Goal: Communication & Community: Answer question/provide support

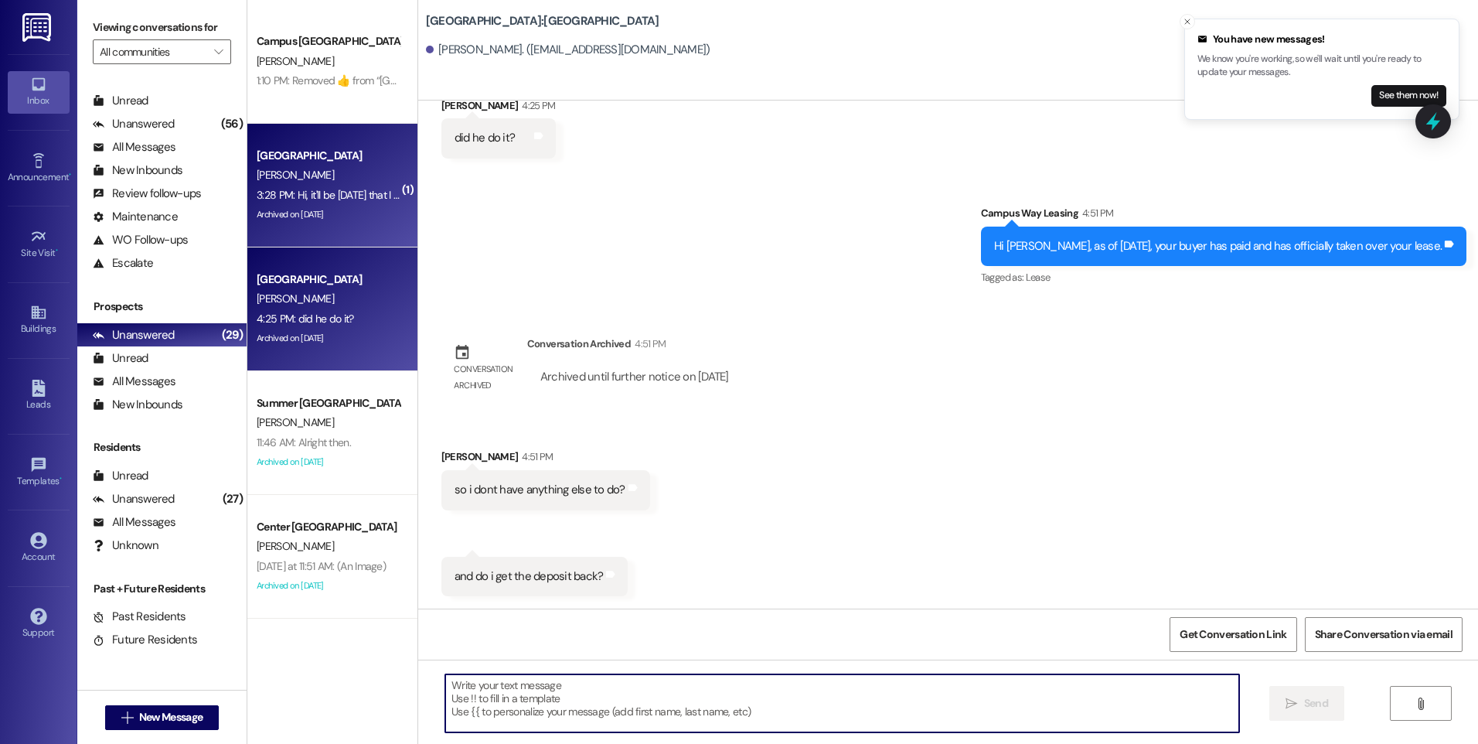
click at [328, 178] on div "[PERSON_NAME]" at bounding box center [328, 174] width 146 height 19
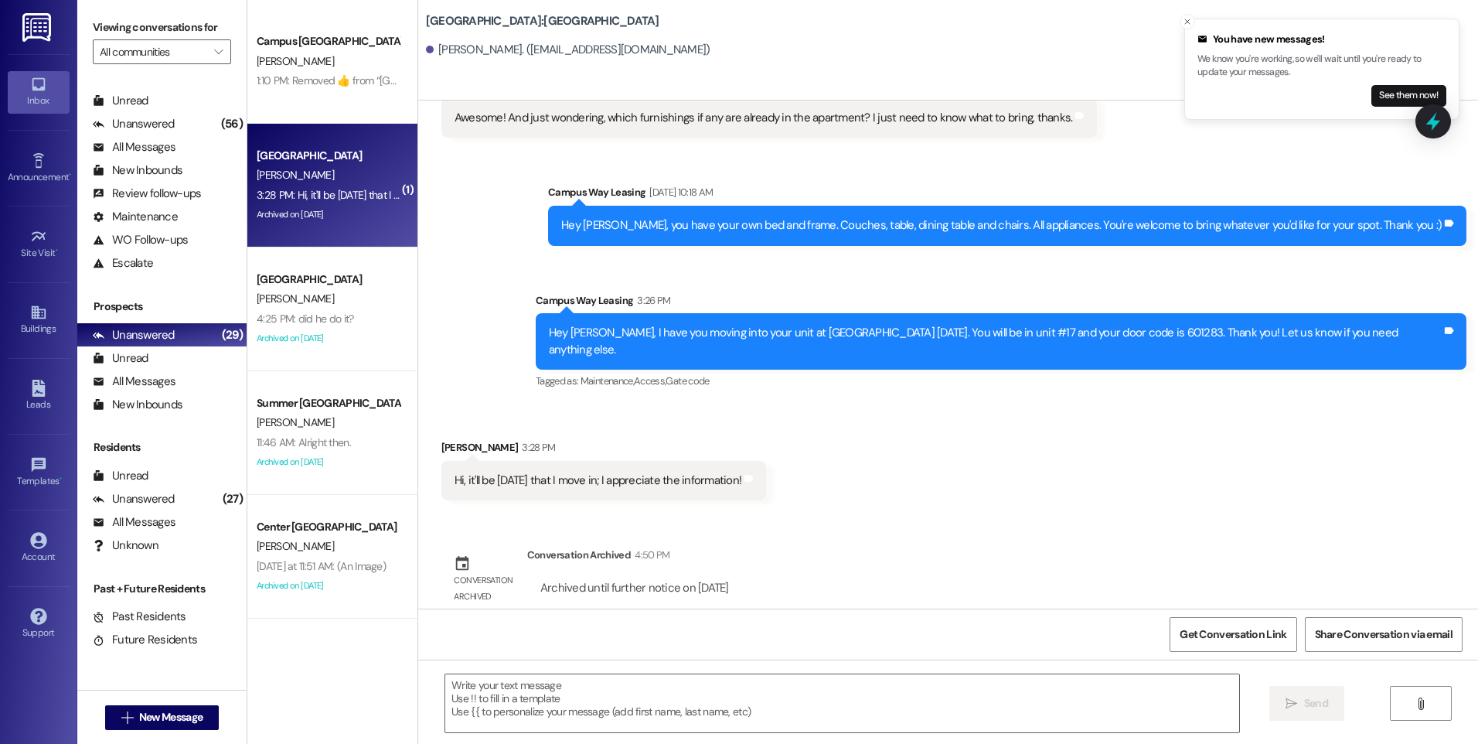
scroll to position [1697, 0]
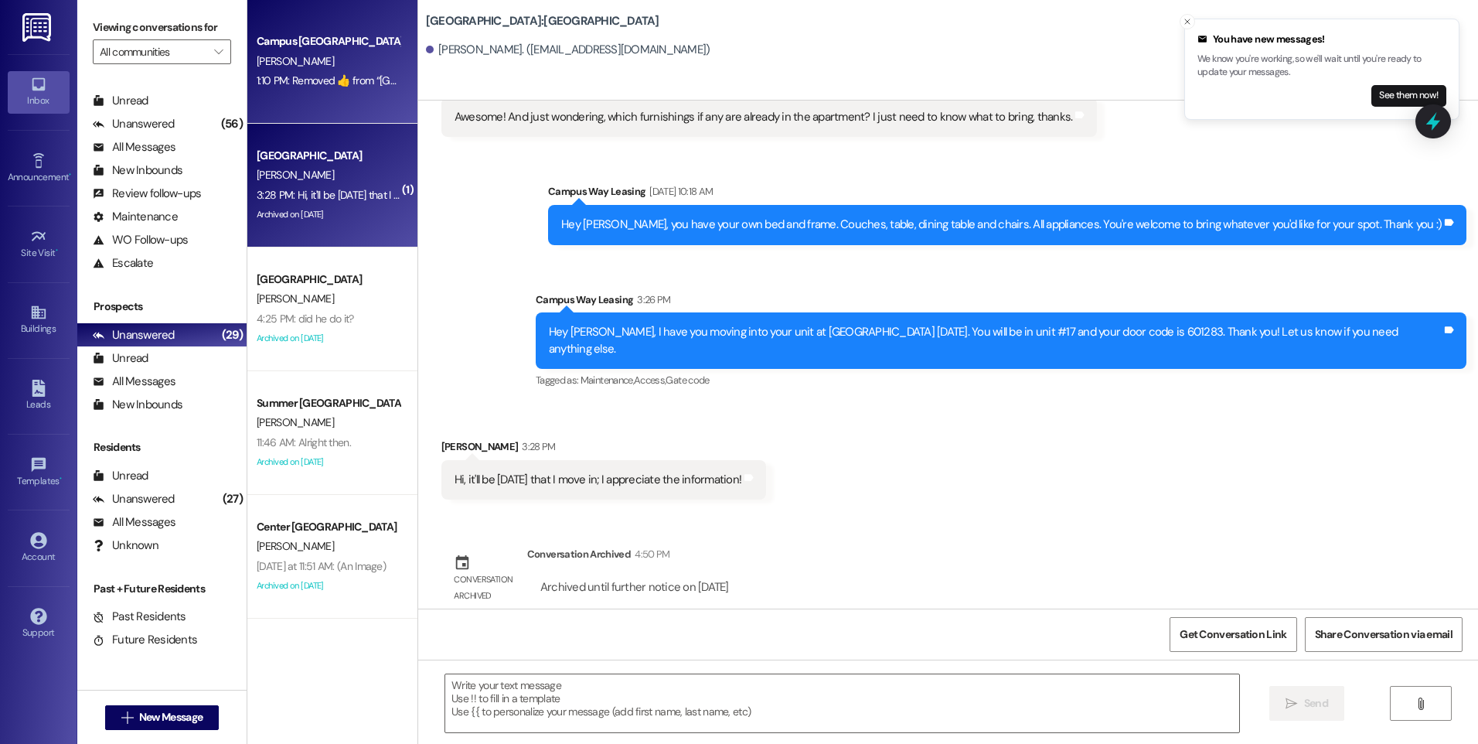
click at [329, 65] on div "[PERSON_NAME]" at bounding box center [328, 61] width 146 height 19
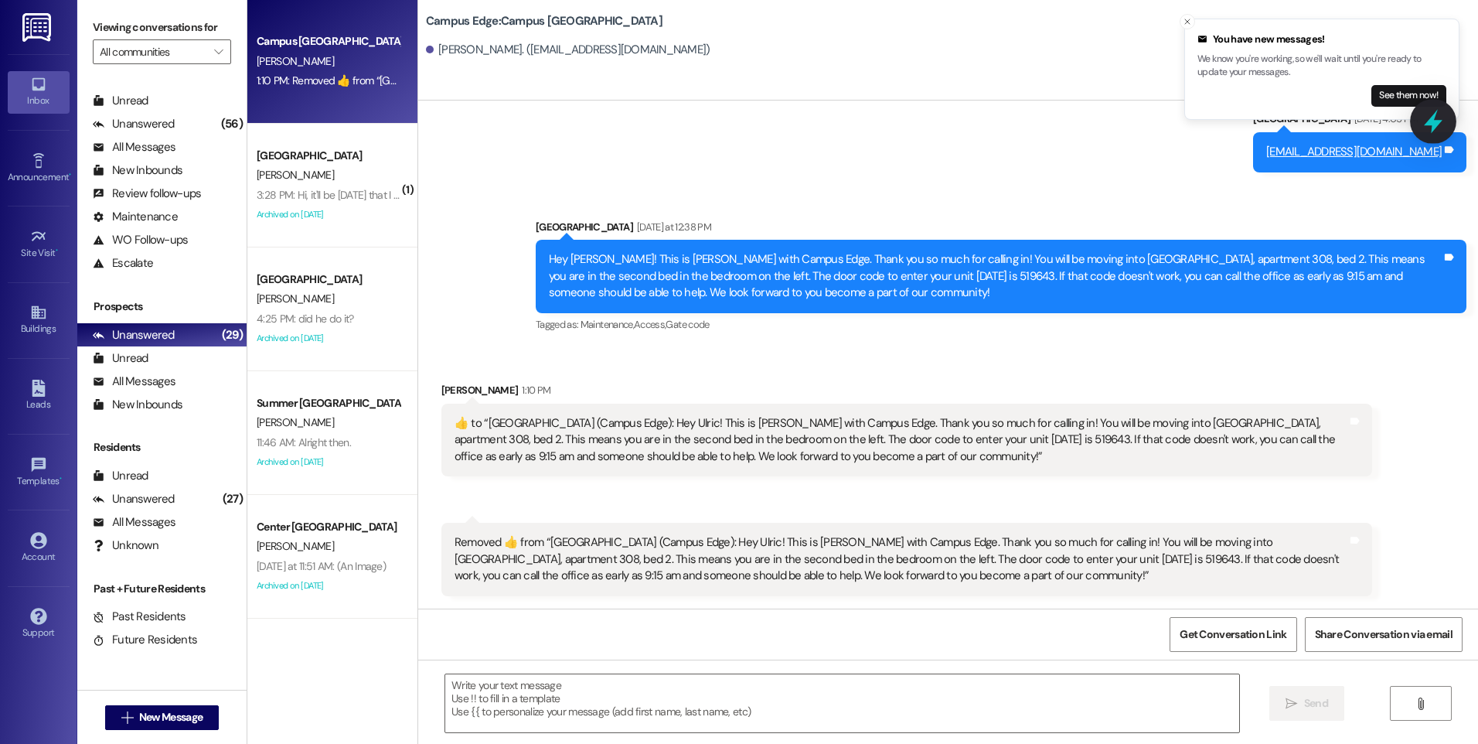
click at [1436, 119] on icon at bounding box center [1433, 121] width 26 height 26
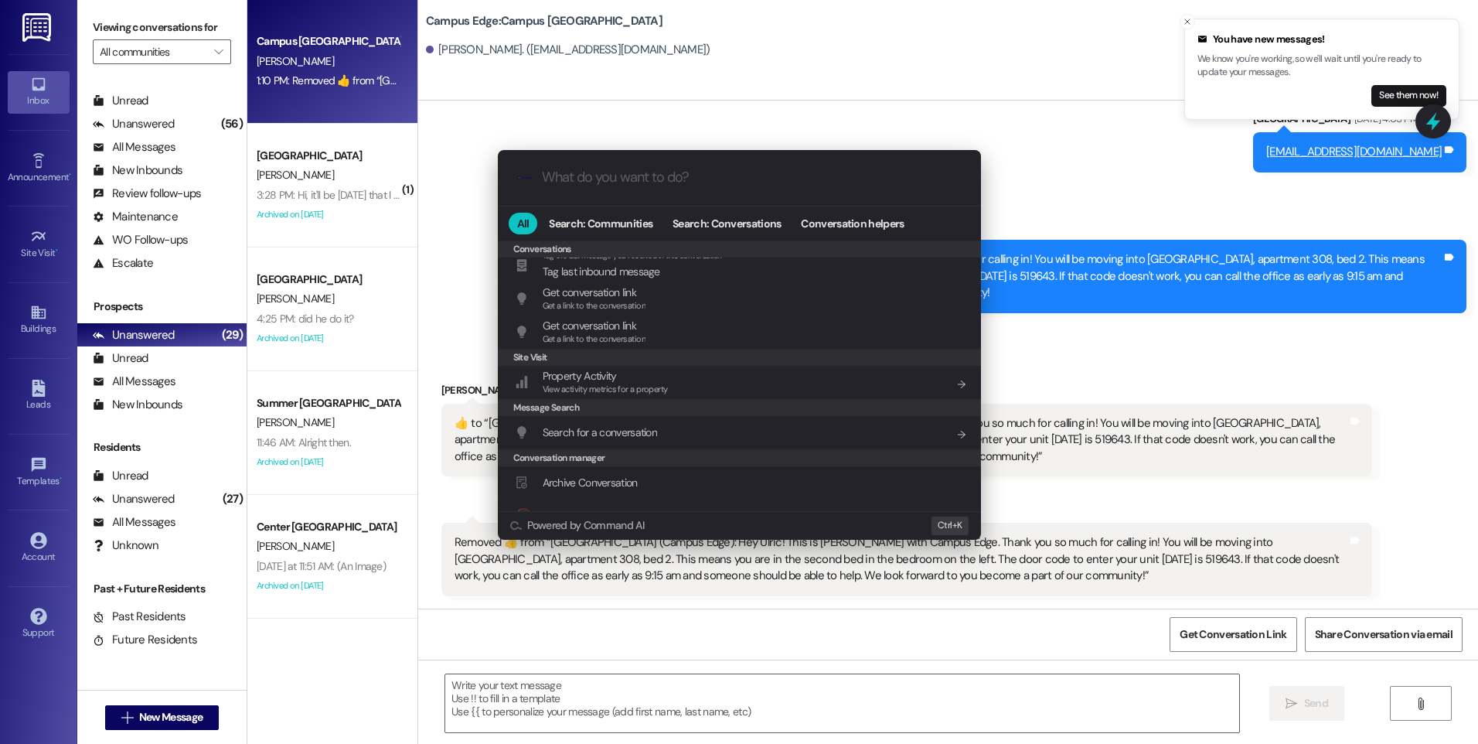
scroll to position [674, 0]
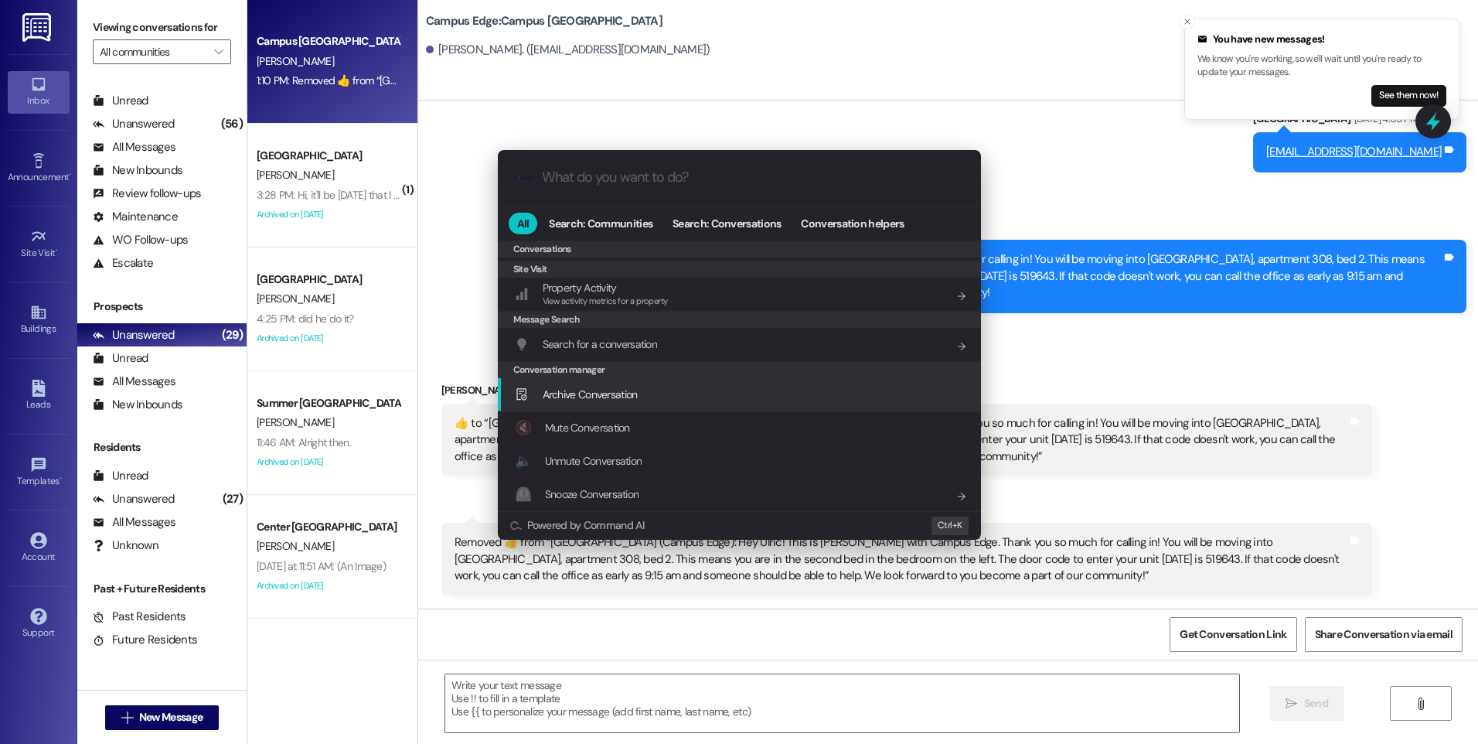
click at [622, 398] on span "Archive Conversation" at bounding box center [590, 394] width 95 height 14
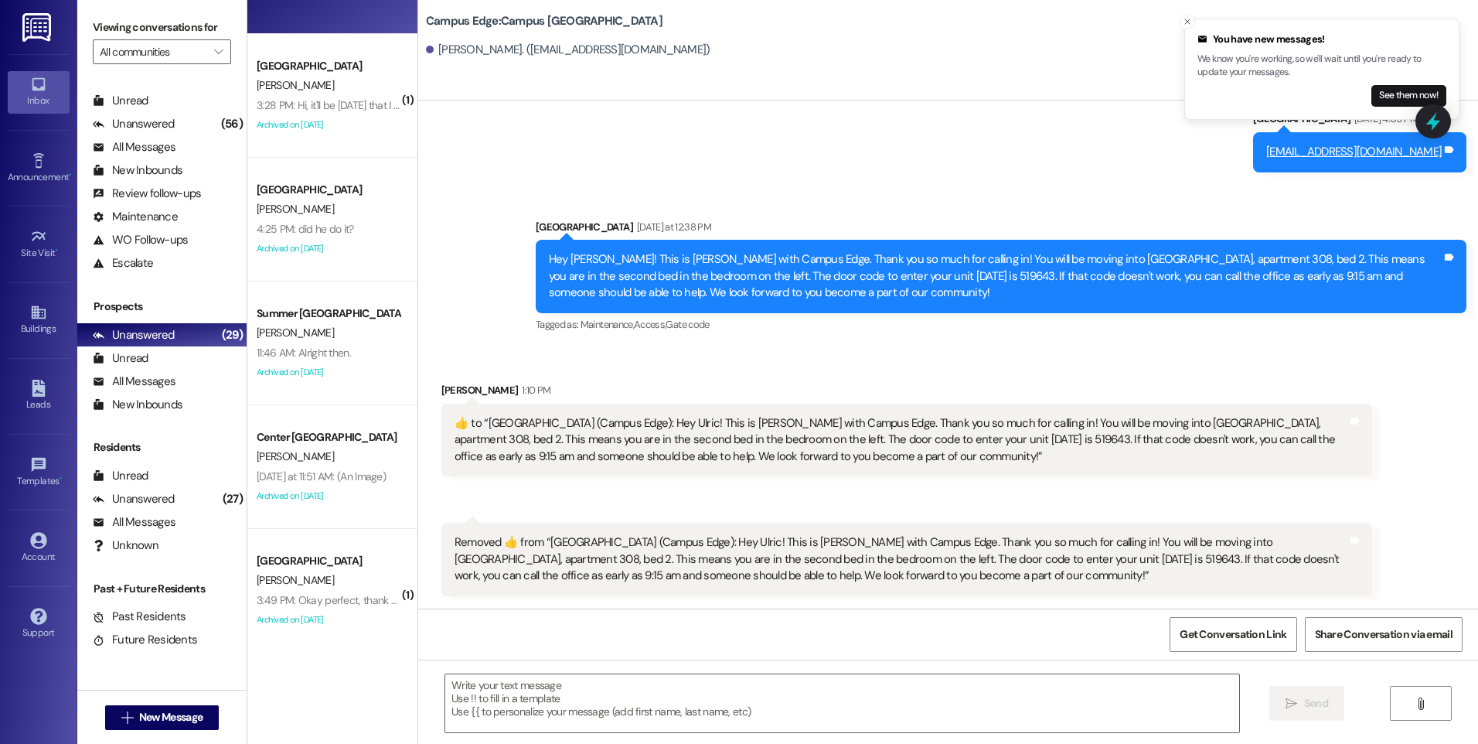
scroll to position [108, 0]
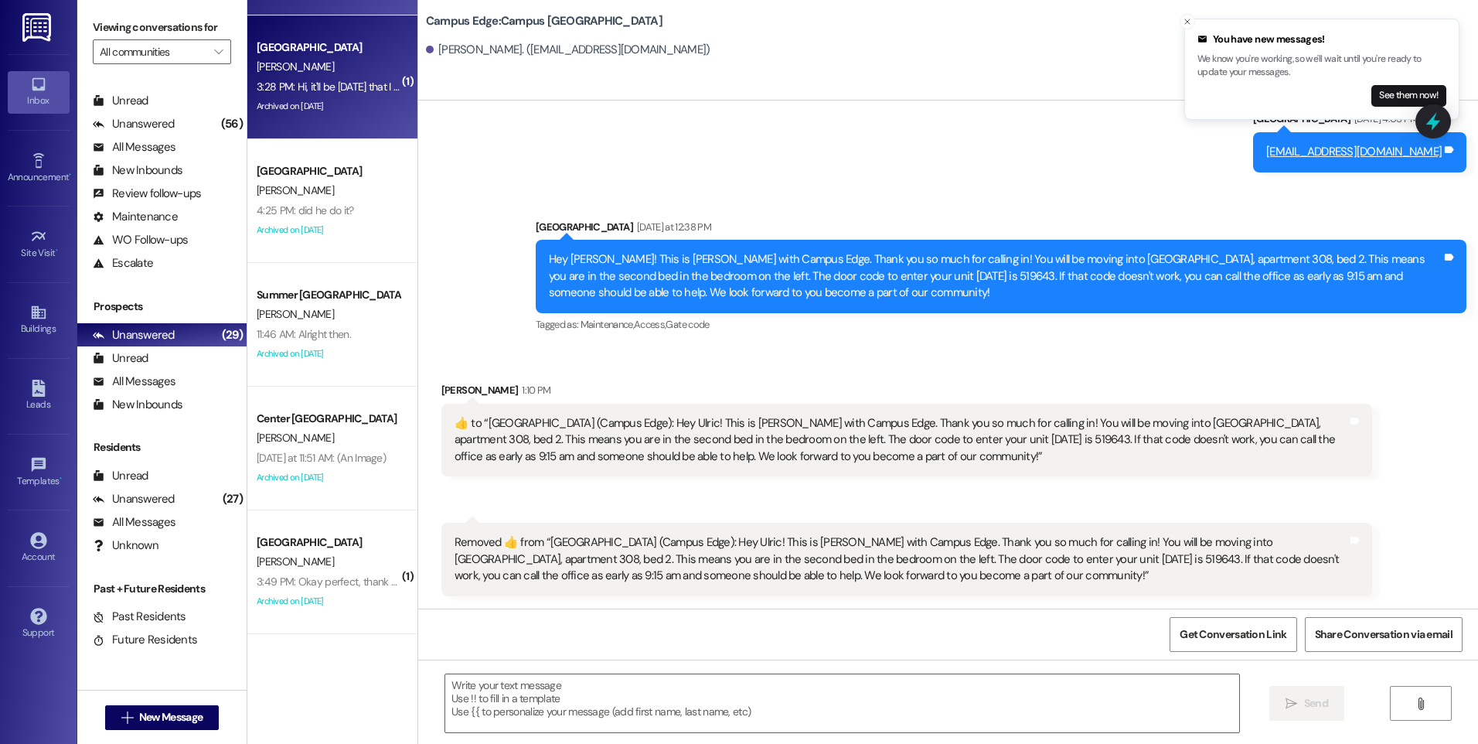
click at [356, 74] on div "[PERSON_NAME]" at bounding box center [328, 66] width 146 height 19
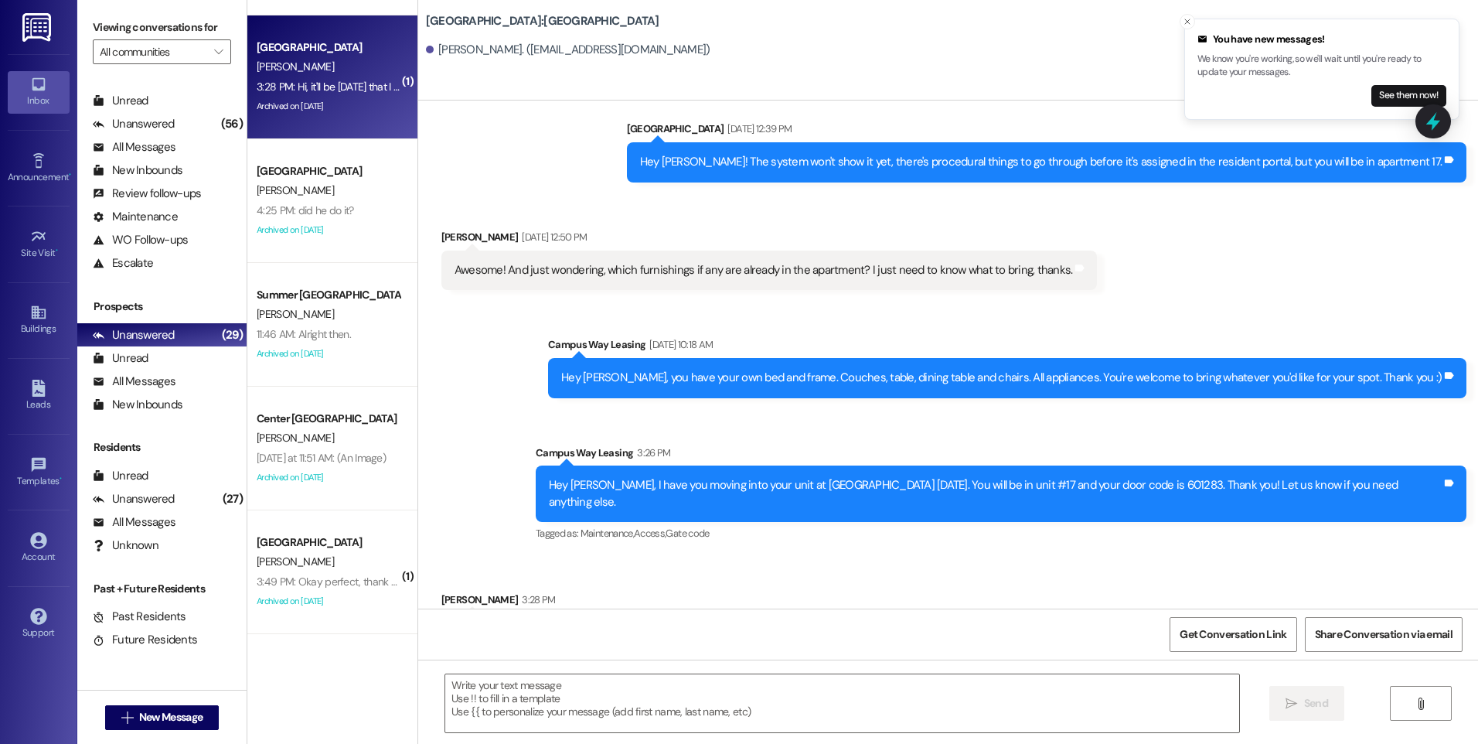
scroll to position [1584, 0]
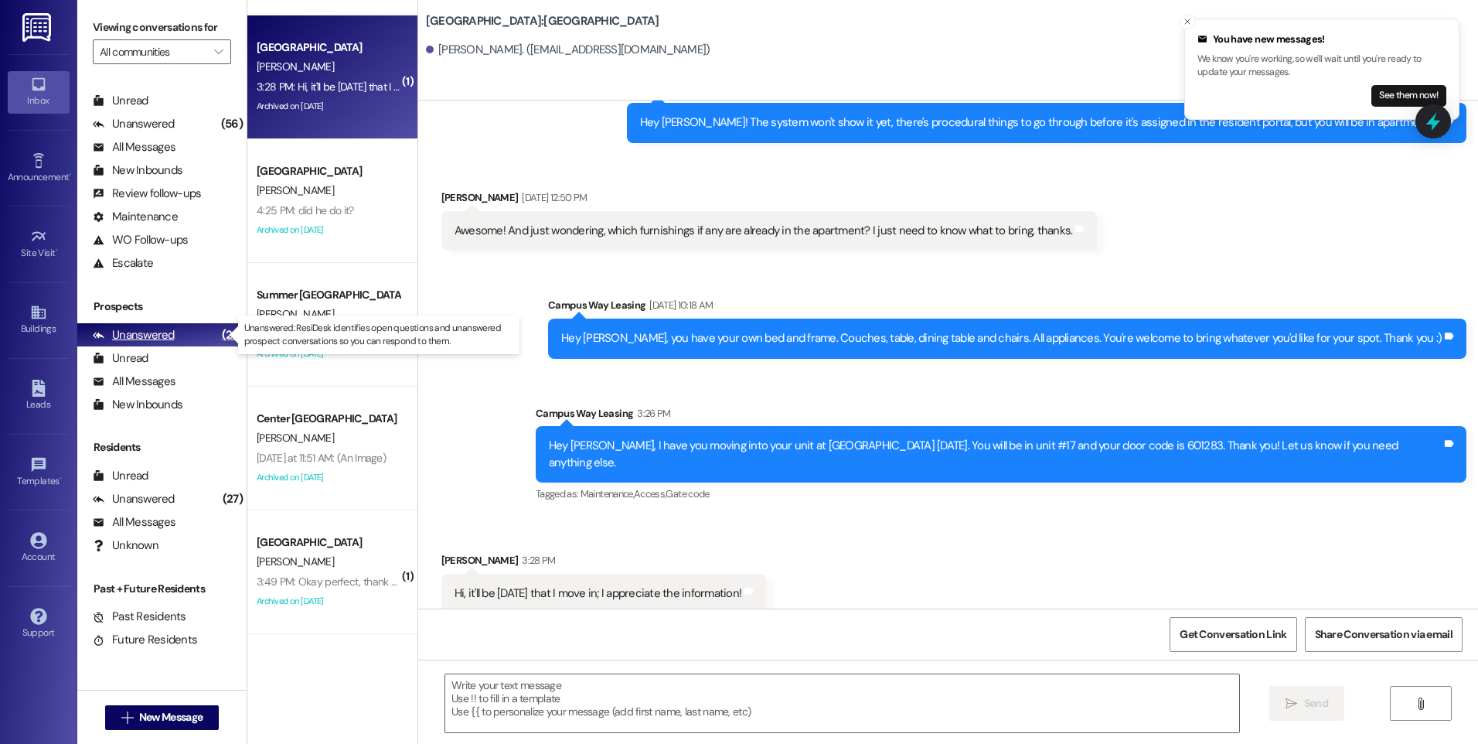
click at [124, 335] on div "Unanswered" at bounding box center [134, 335] width 82 height 16
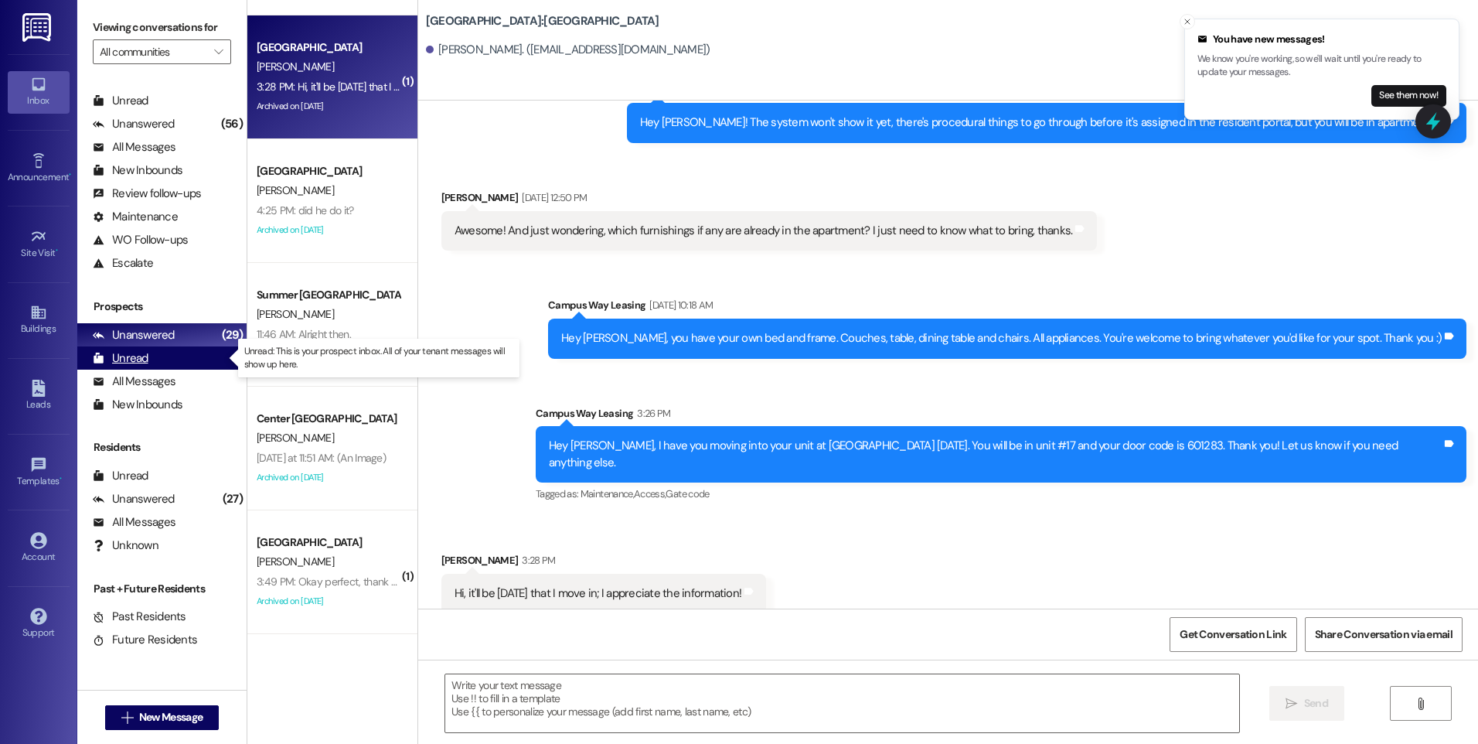
click at [130, 360] on div "Unread" at bounding box center [121, 358] width 56 height 16
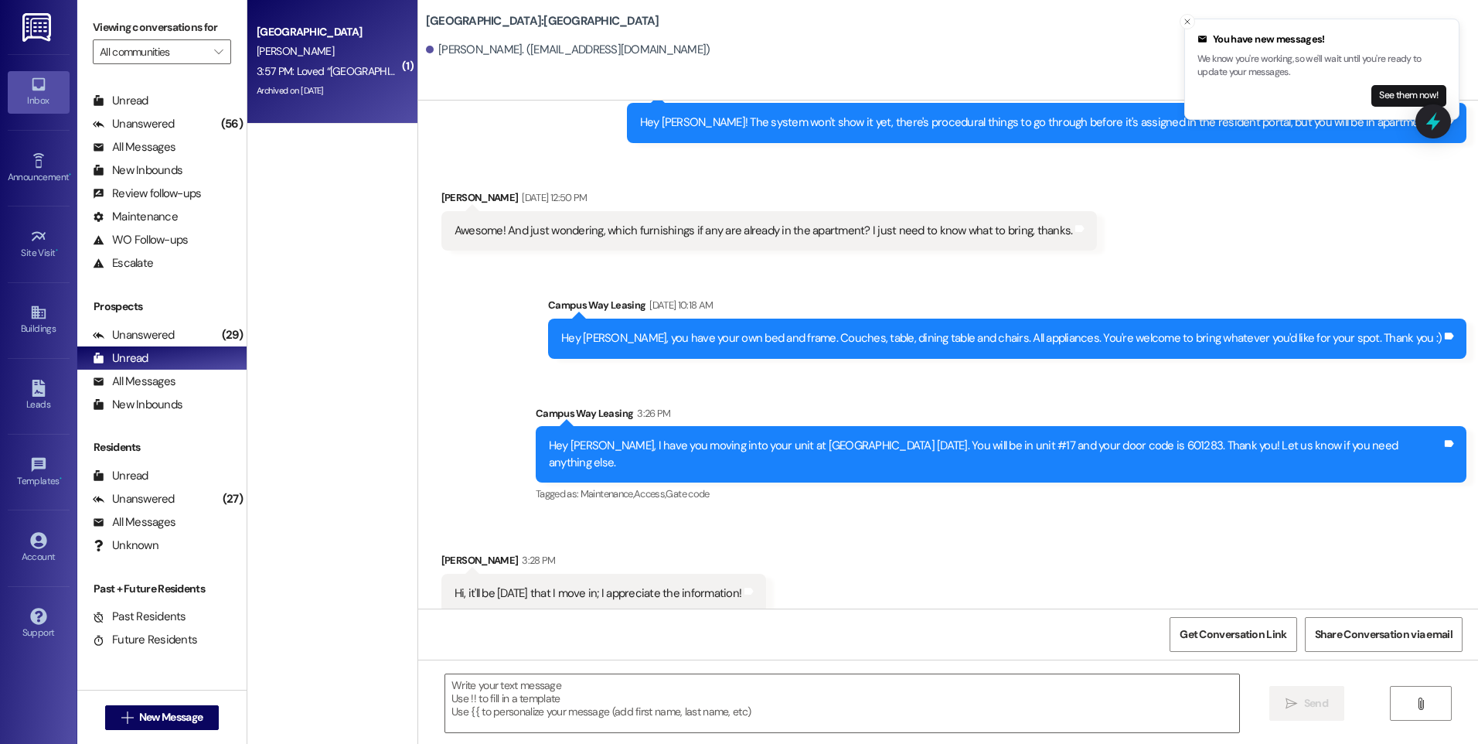
click at [334, 50] on div "[PERSON_NAME]" at bounding box center [328, 51] width 146 height 19
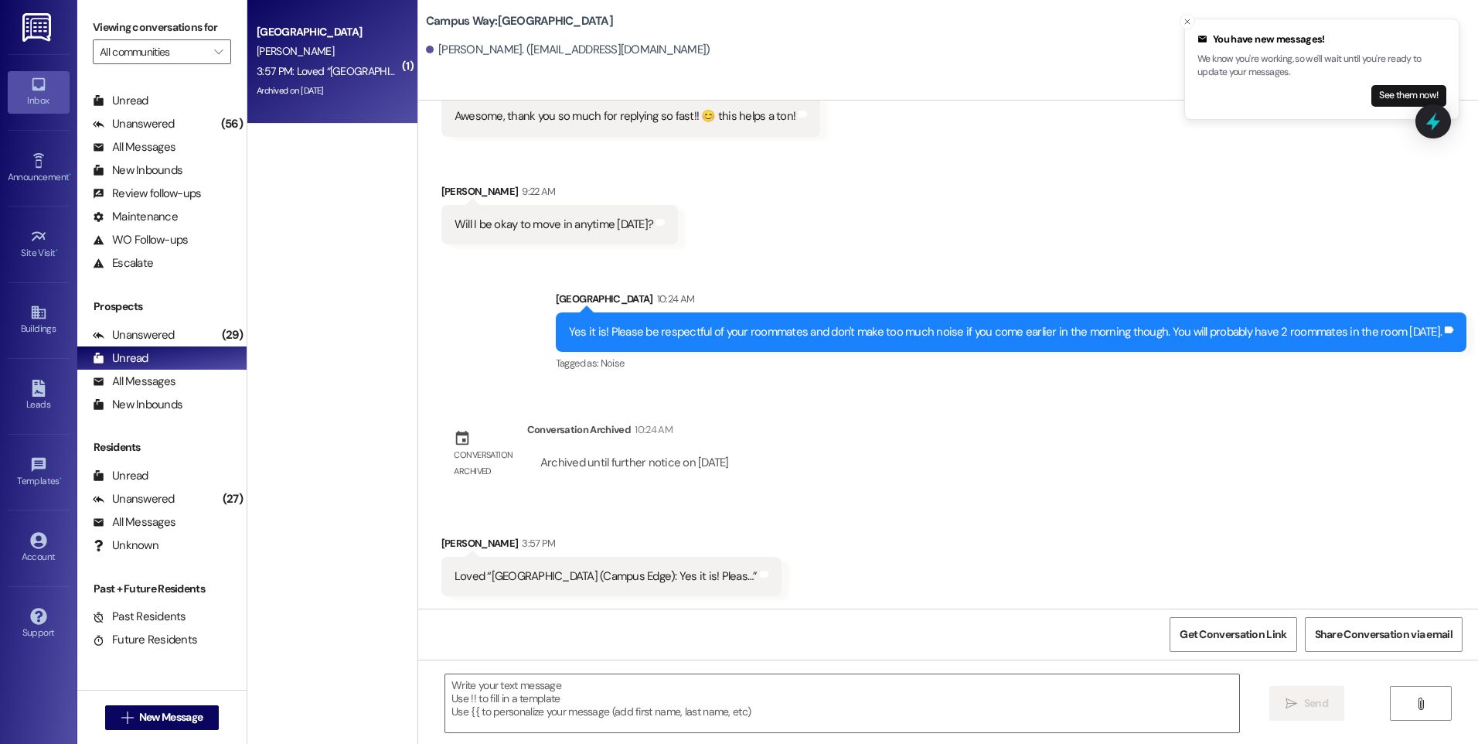
scroll to position [626, 0]
click at [1428, 129] on icon at bounding box center [1433, 121] width 26 height 26
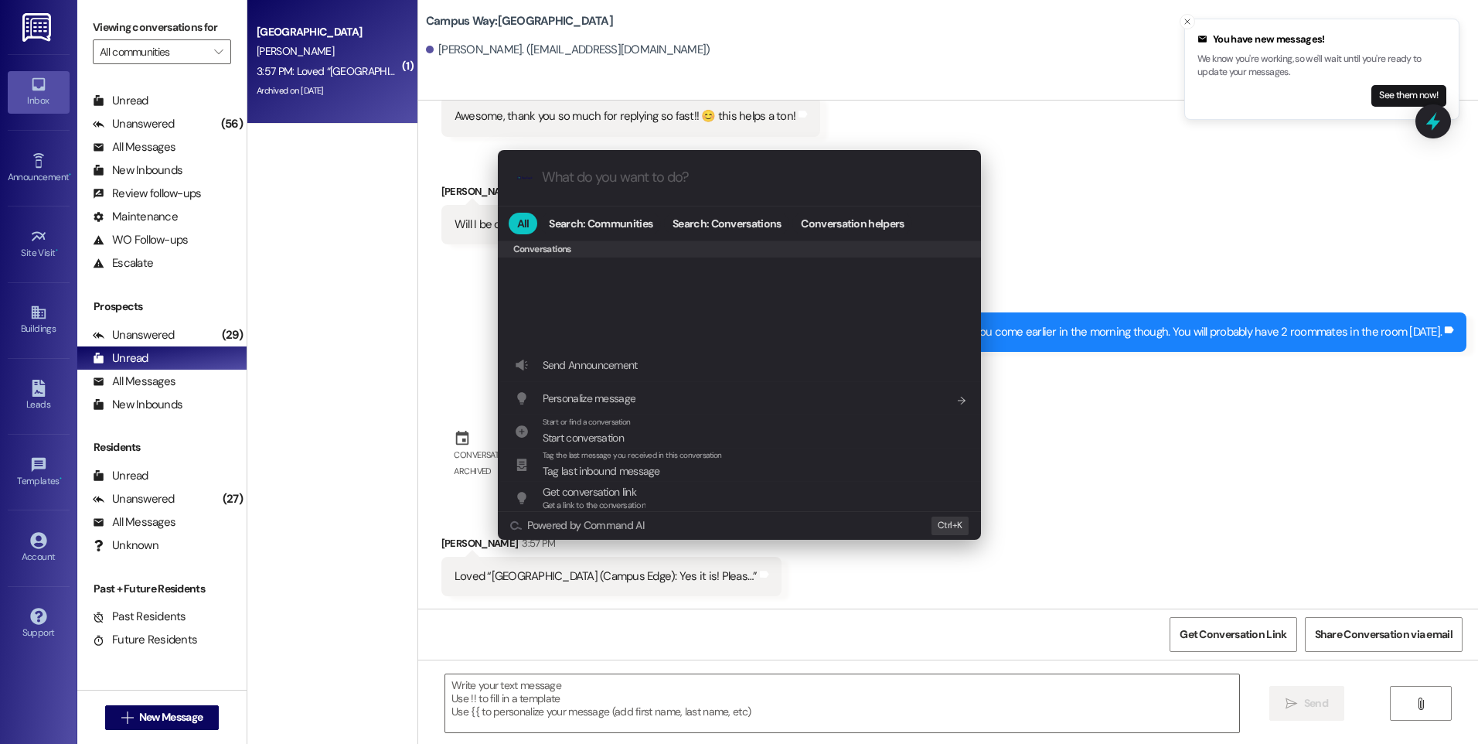
scroll to position [674, 0]
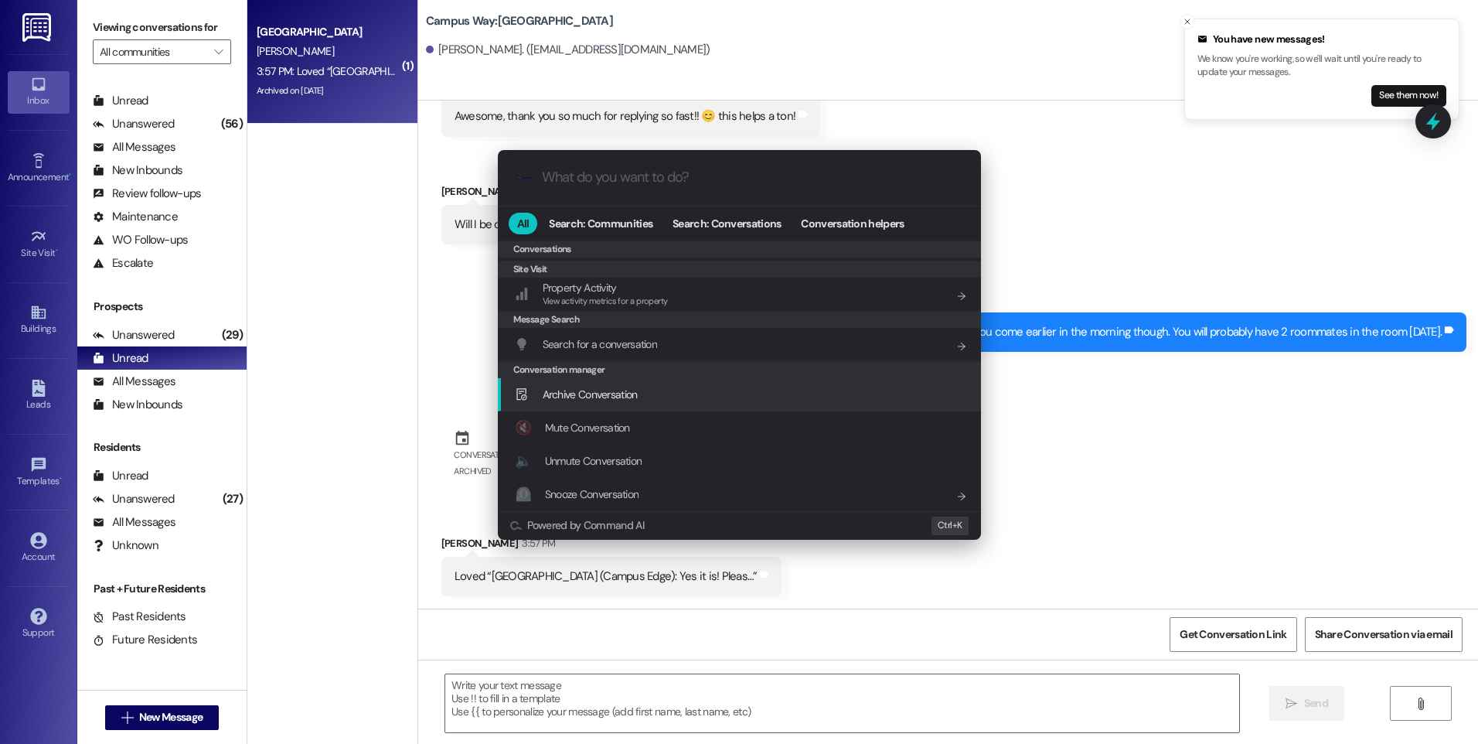
click at [586, 390] on span "Archive Conversation" at bounding box center [590, 394] width 95 height 14
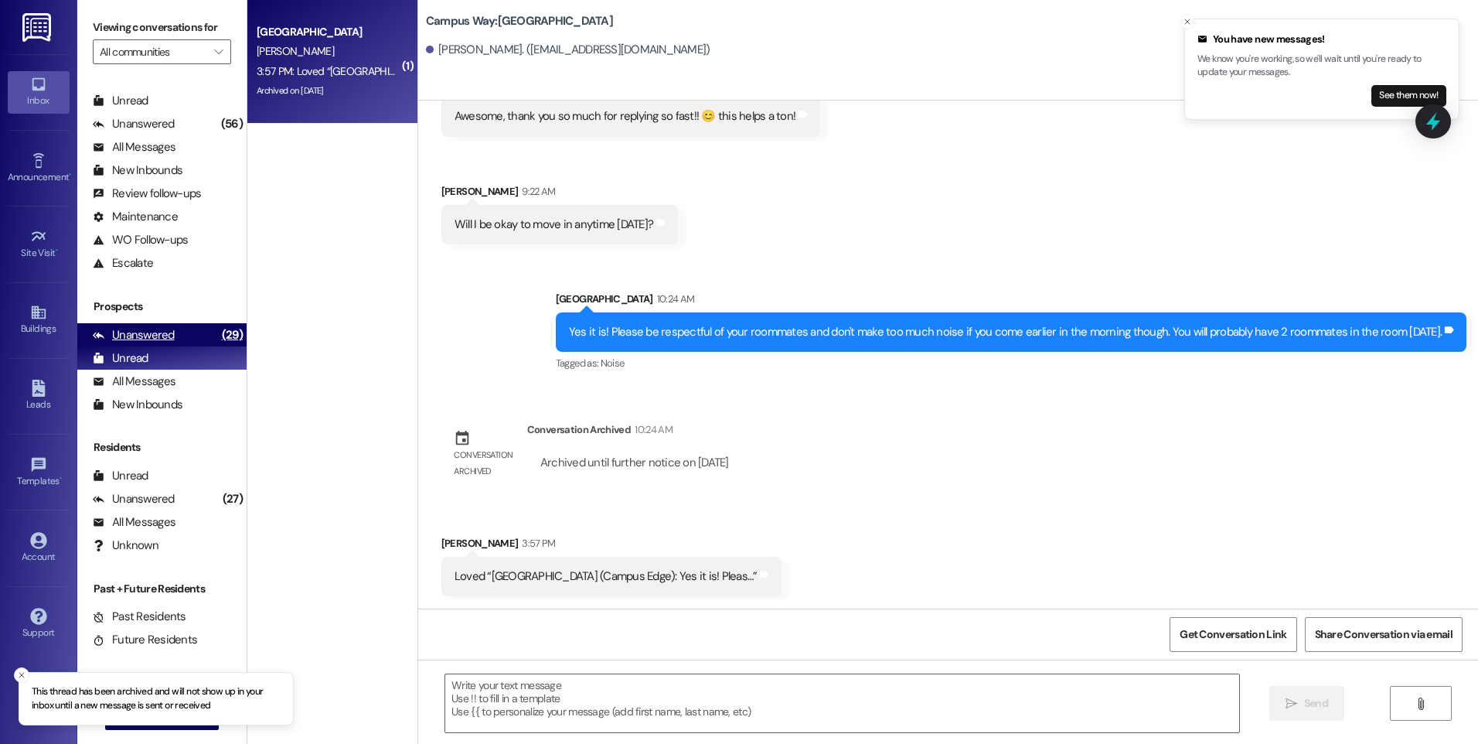
click at [120, 336] on div "Unanswered" at bounding box center [134, 335] width 82 height 16
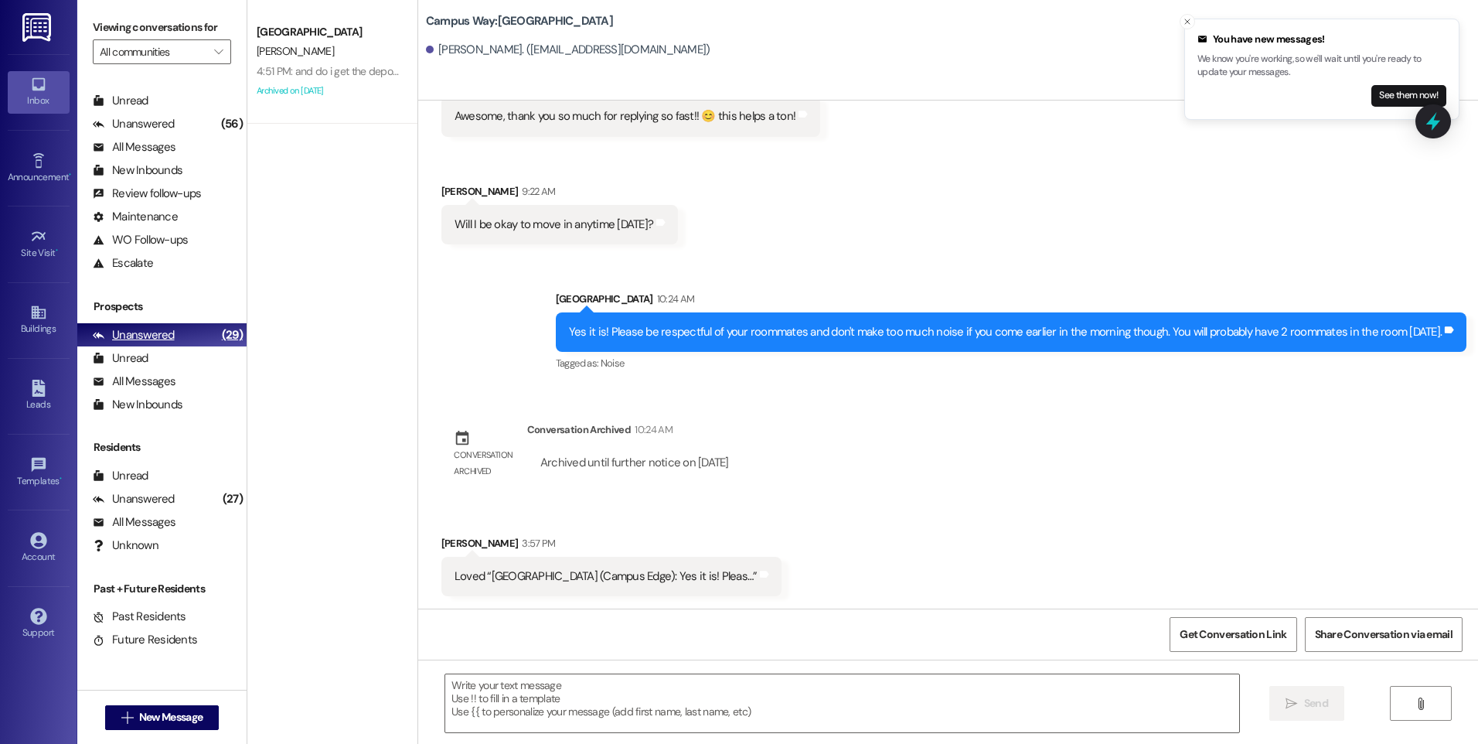
click at [138, 341] on div "Unanswered" at bounding box center [134, 335] width 82 height 16
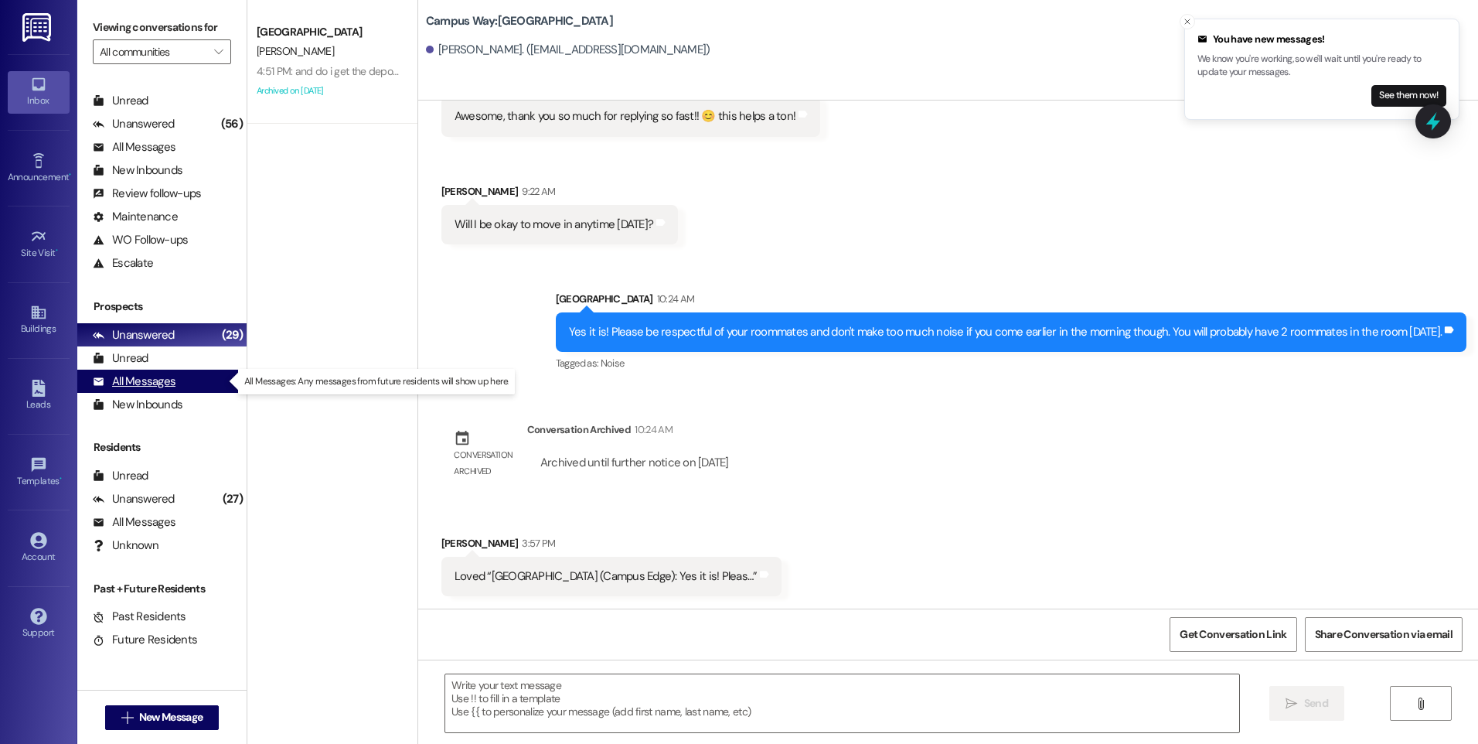
click at [132, 387] on div "All Messages" at bounding box center [134, 381] width 83 height 16
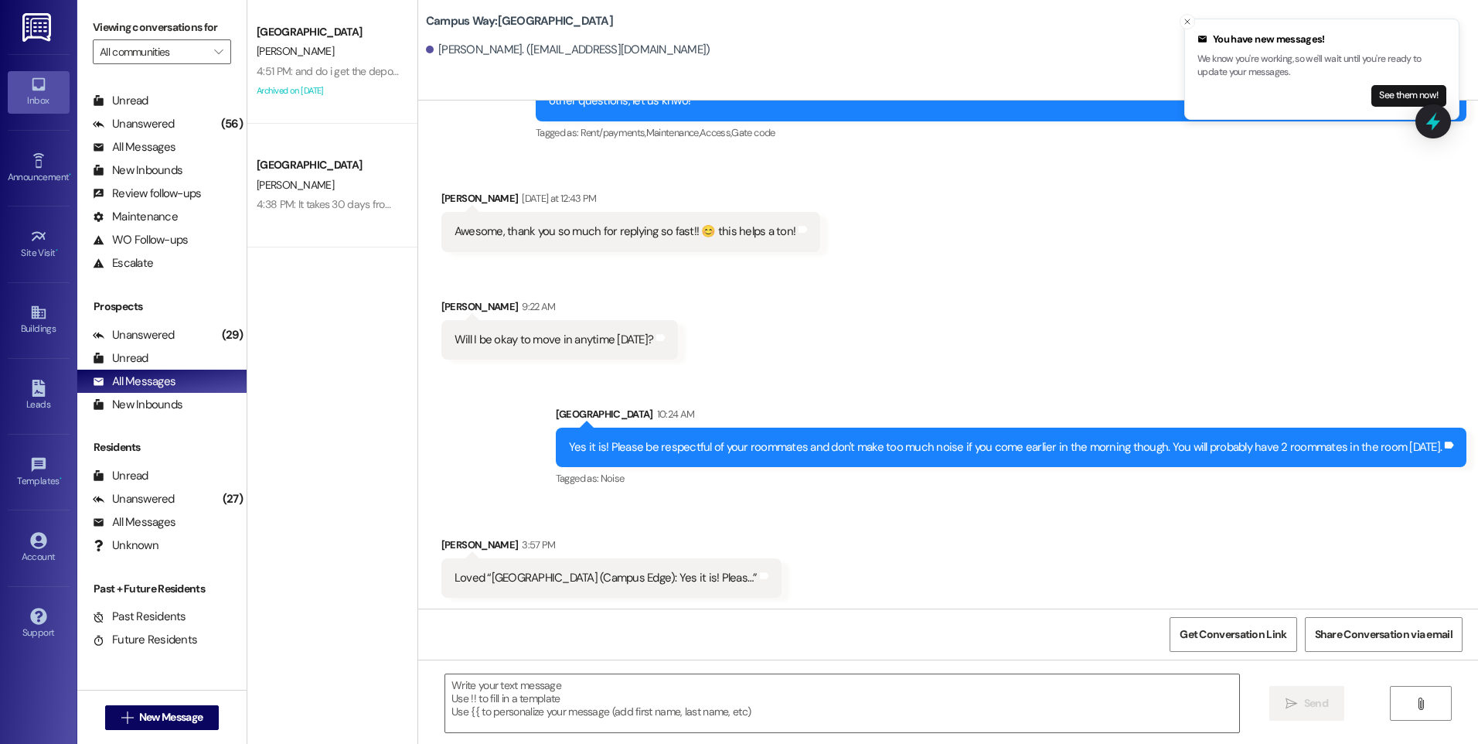
scroll to position [511, 0]
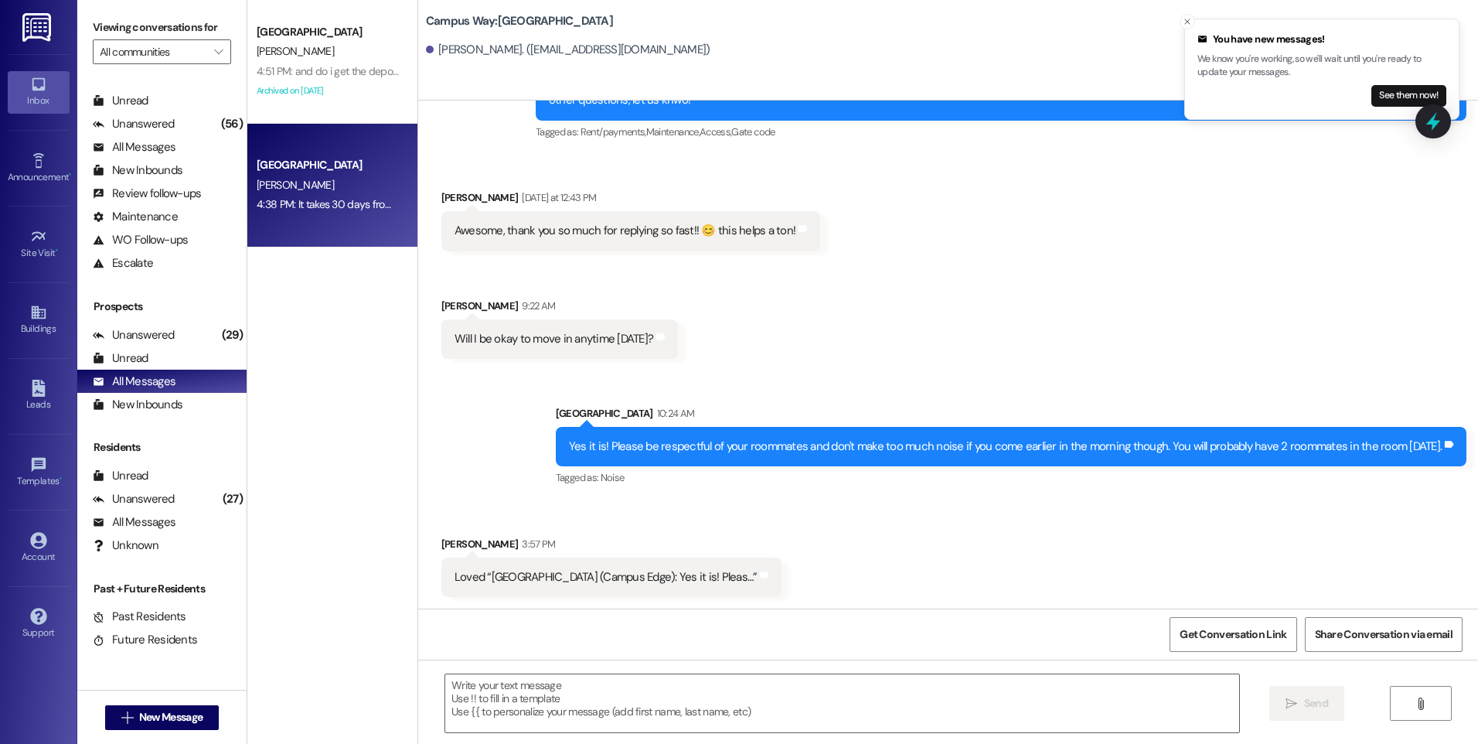
click at [359, 214] on div "4:38 PM: It takes 30 days from your move out date. You should be receiving your…" at bounding box center [328, 204] width 146 height 19
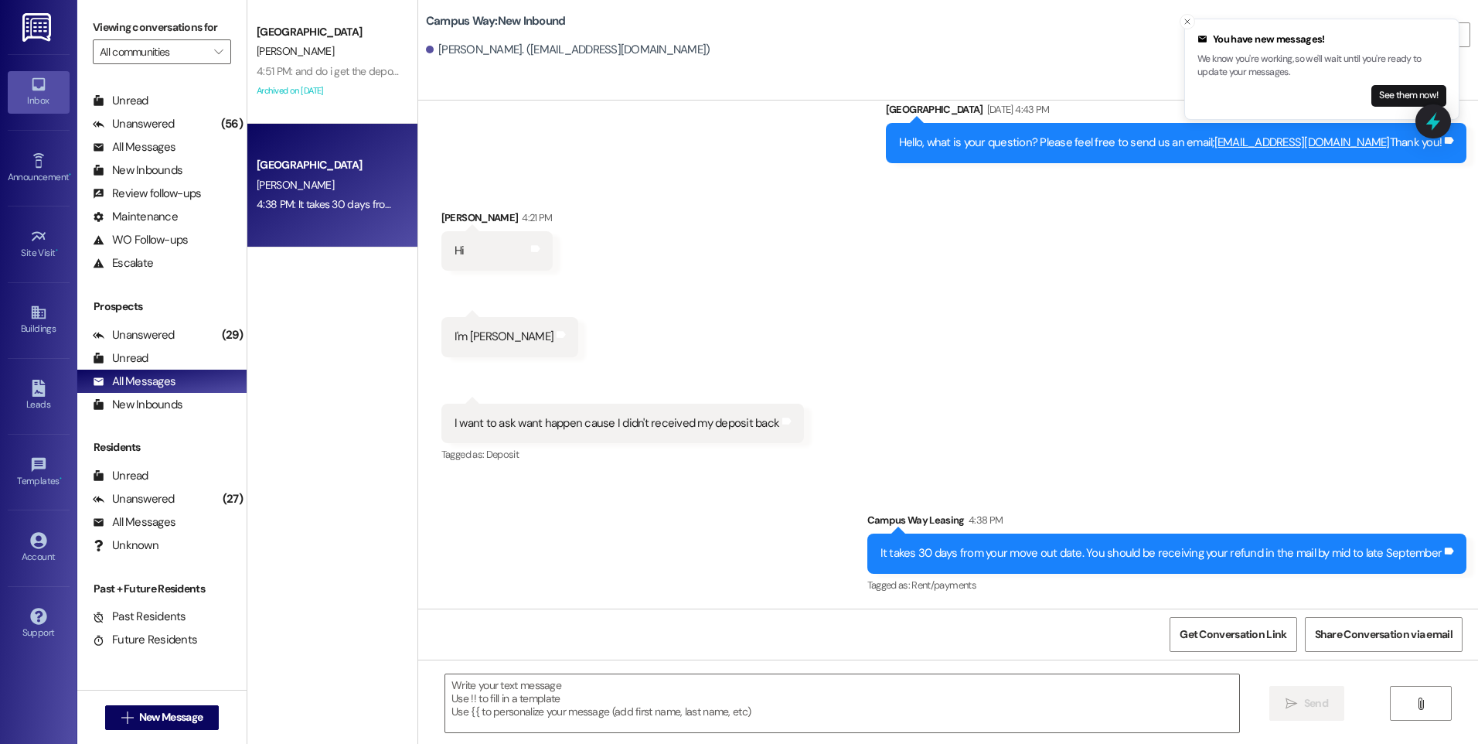
drag, startPoint x: 1442, startPoint y: 127, endPoint x: 1383, endPoint y: 149, distance: 63.6
click at [1442, 127] on icon at bounding box center [1433, 121] width 20 height 20
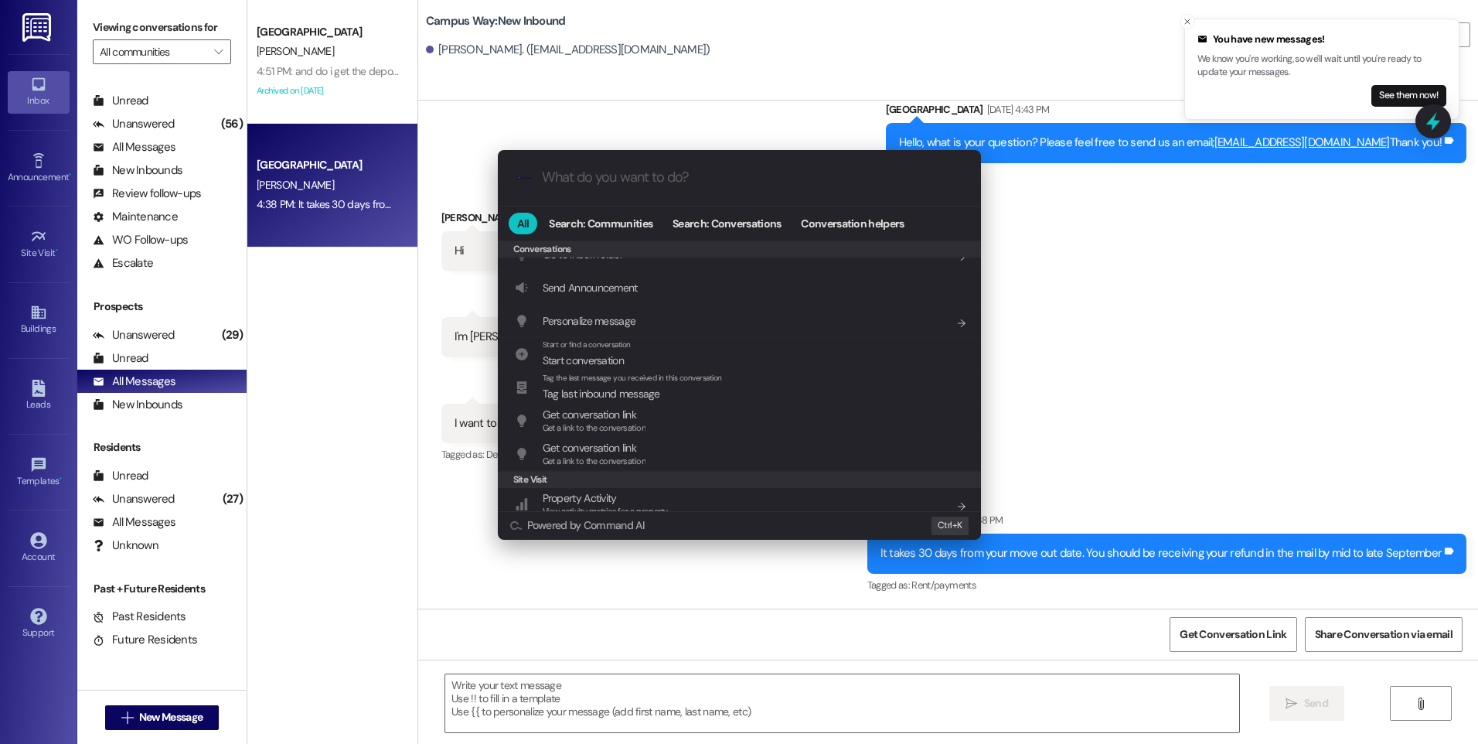
scroll to position [674, 0]
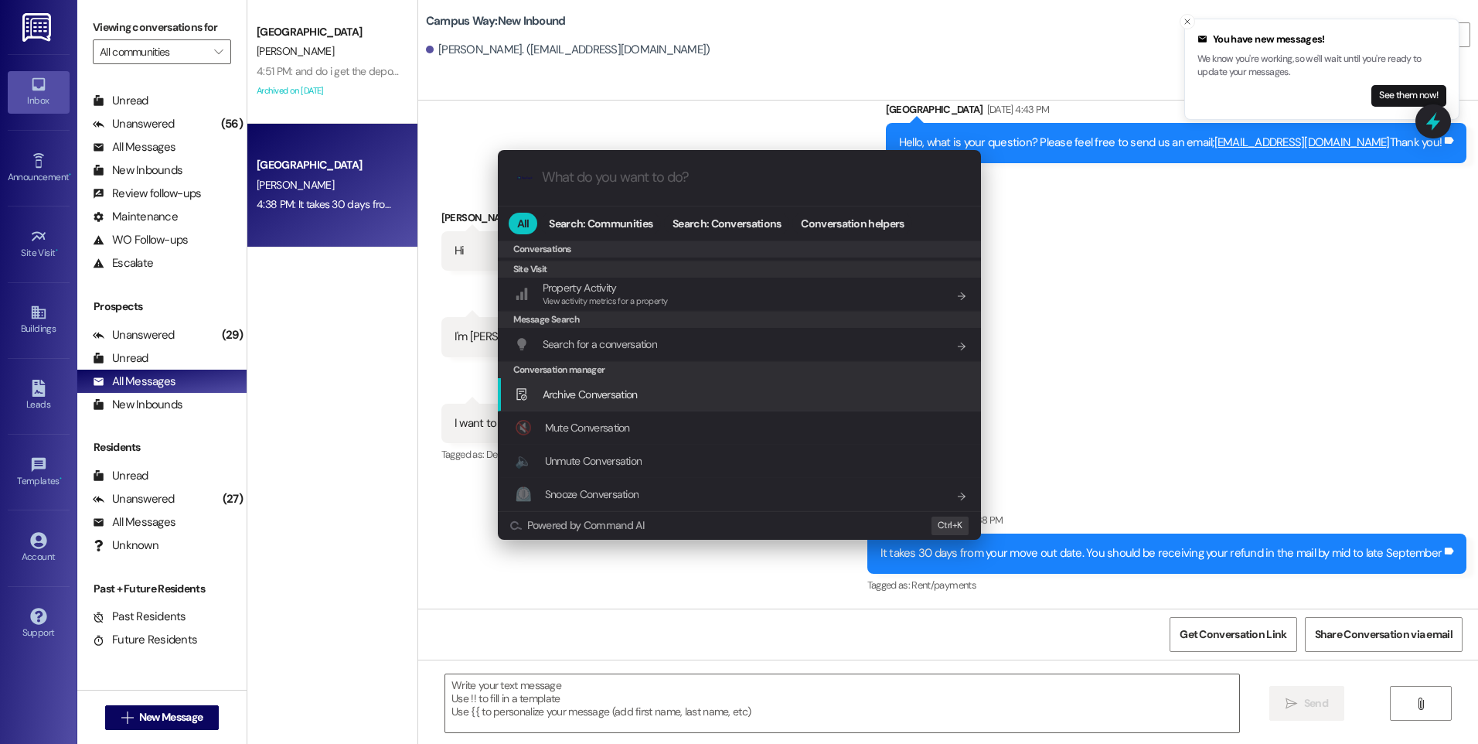
click at [629, 392] on span "Archive Conversation" at bounding box center [590, 394] width 95 height 14
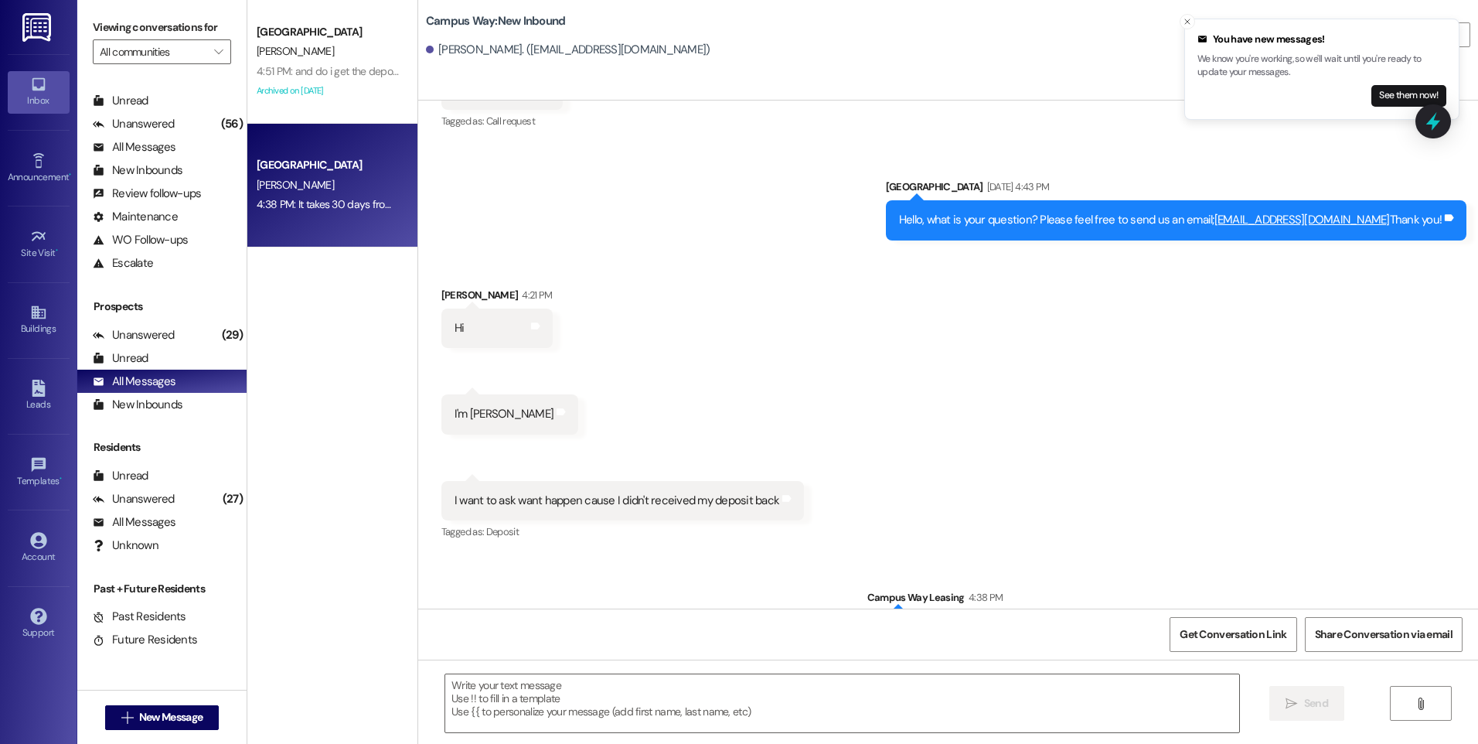
scroll to position [819, 0]
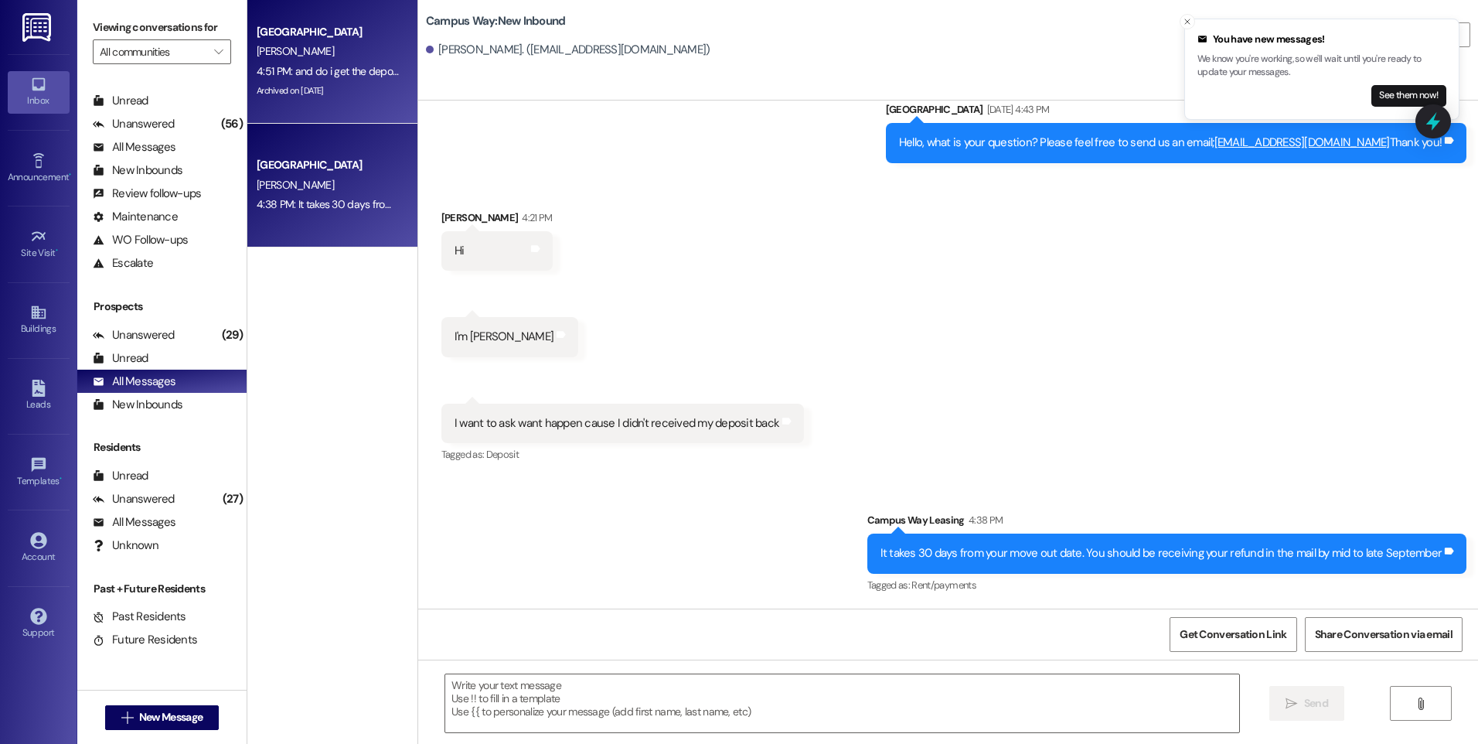
click at [343, 71] on div "4:51 PM: and do i get the deposit back? 4:51 PM: and do i get the deposit back?" at bounding box center [345, 71] width 176 height 14
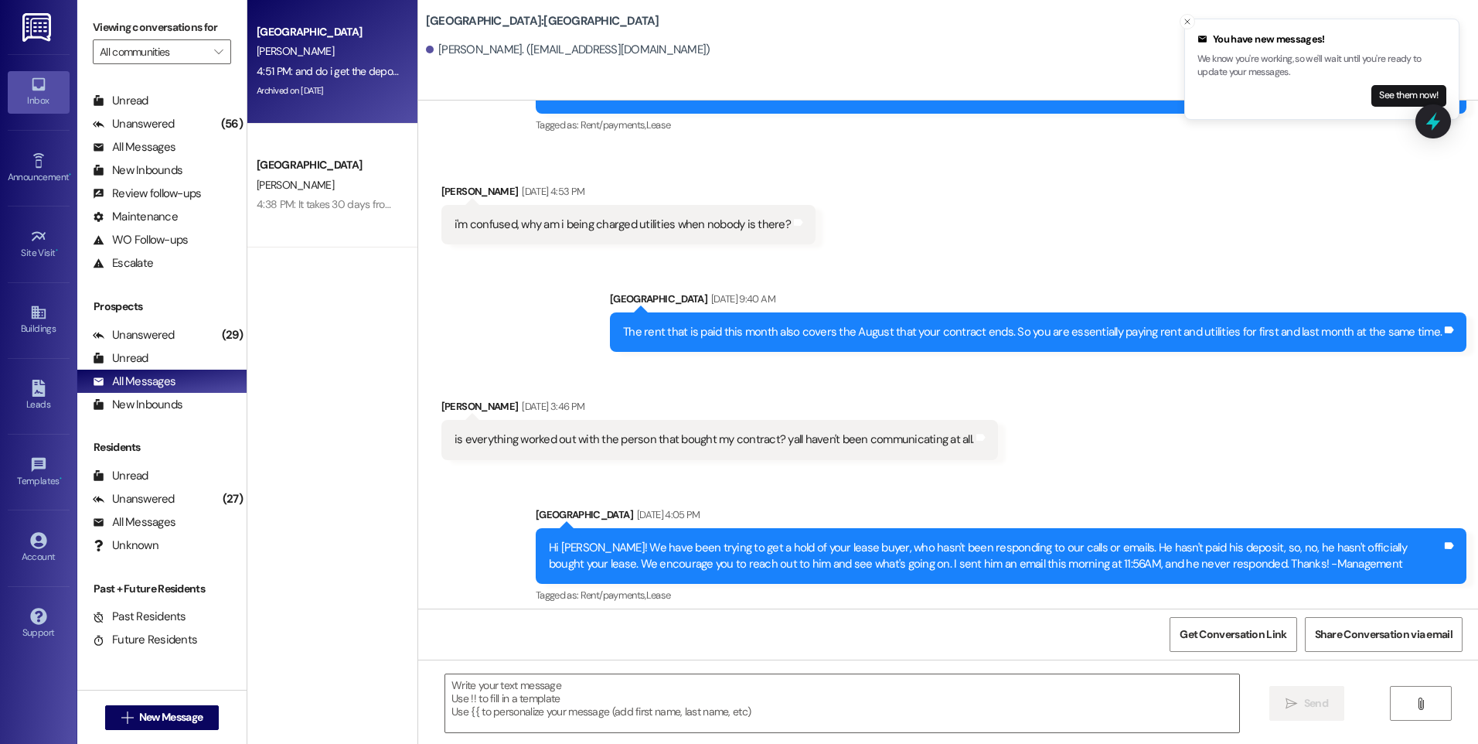
scroll to position [1237, 0]
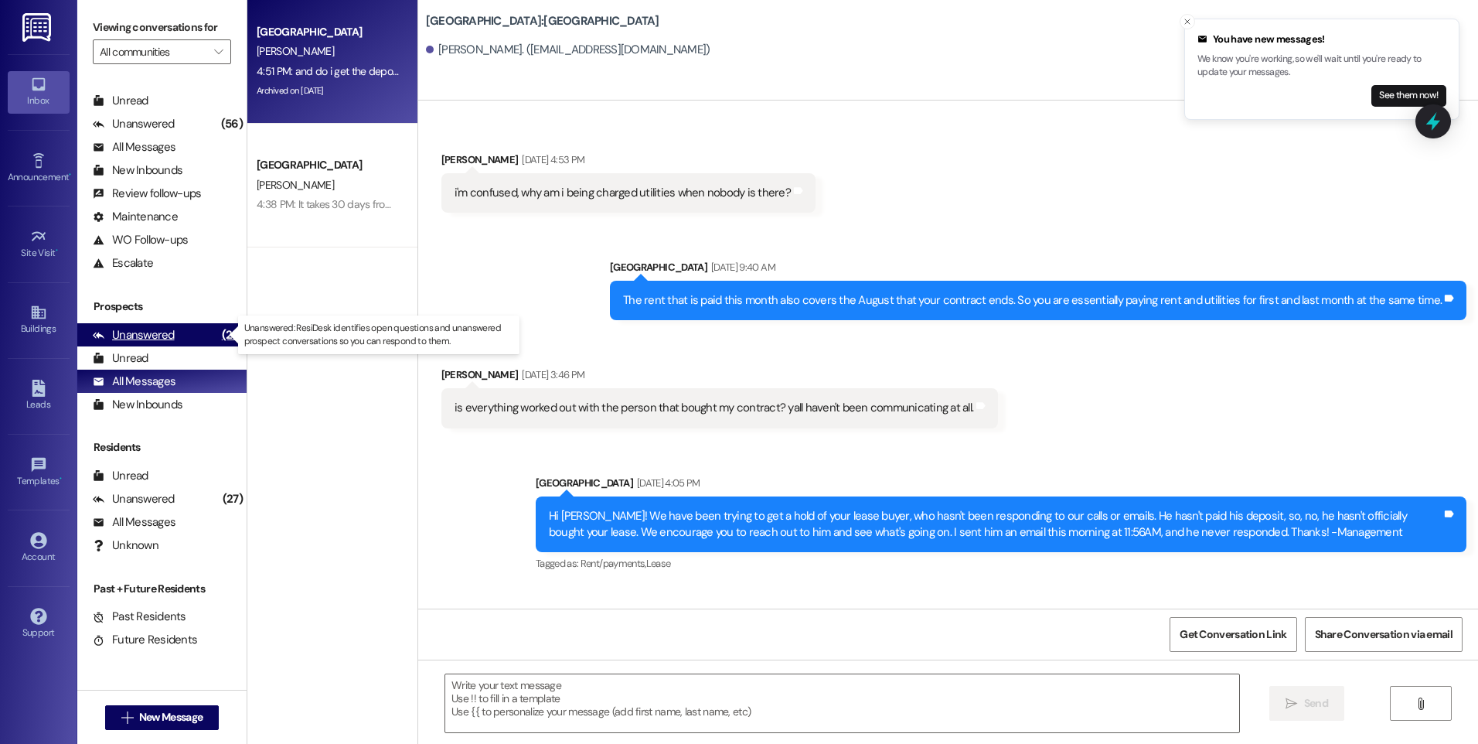
click at [158, 340] on div "Unanswered" at bounding box center [134, 335] width 82 height 16
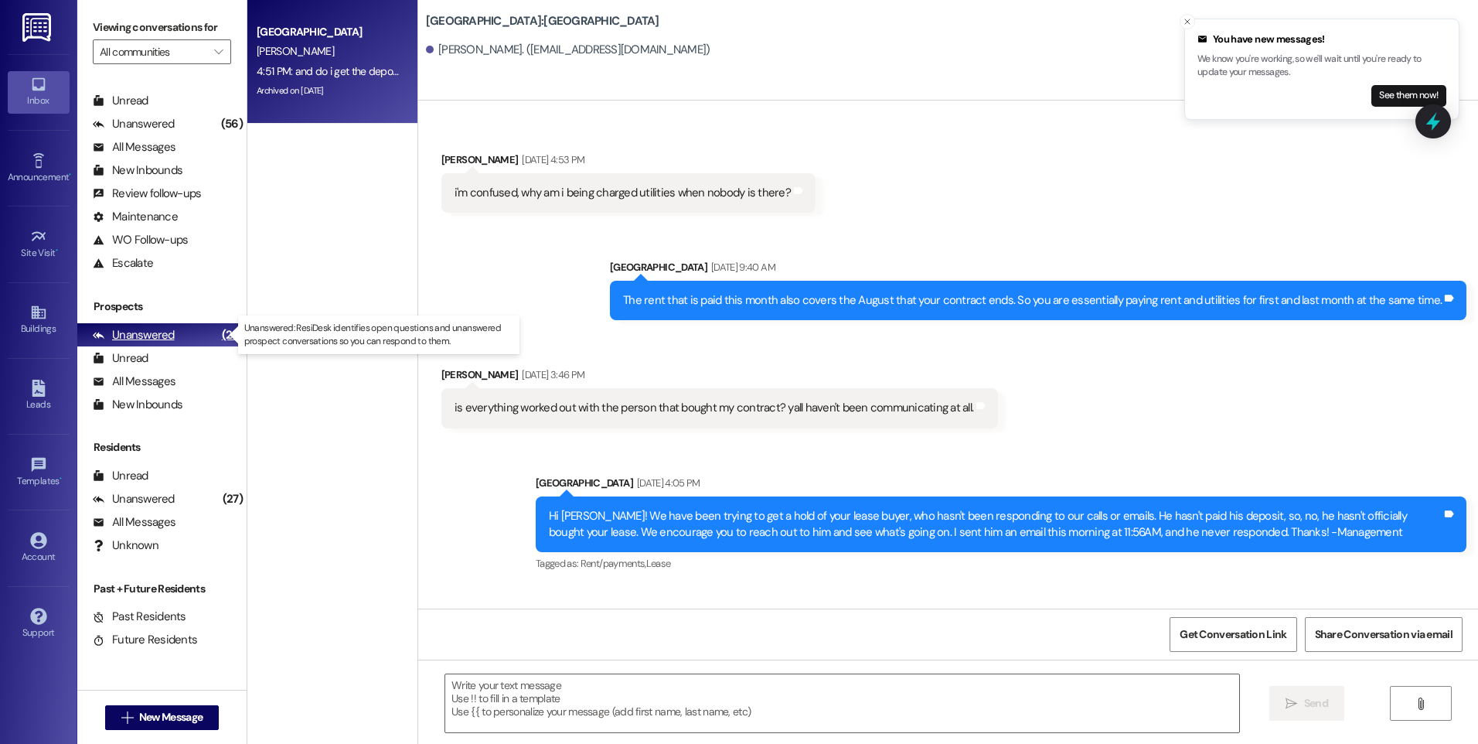
click at [185, 332] on div "Unanswered (29)" at bounding box center [161, 334] width 169 height 23
click at [167, 716] on span "New Message" at bounding box center [170, 717] width 63 height 16
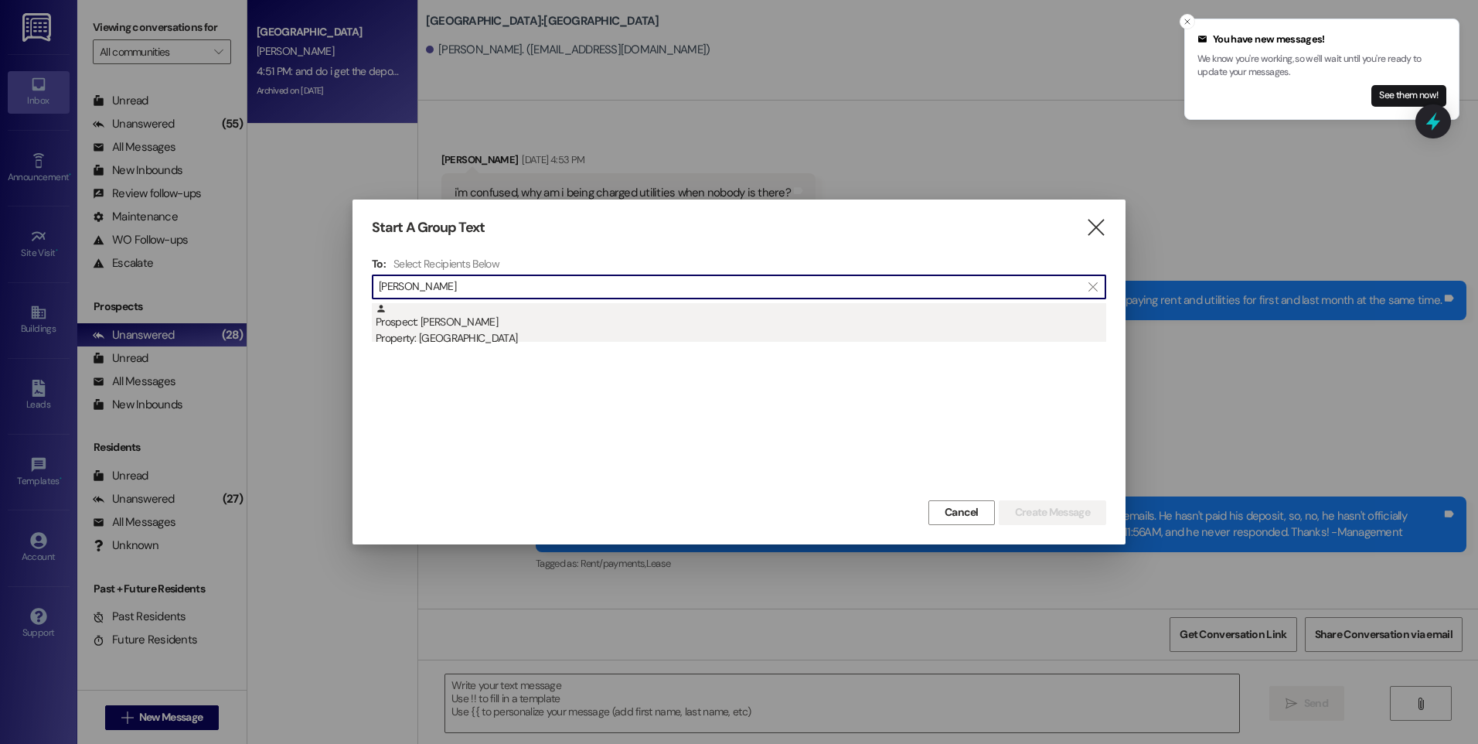
type input "[PERSON_NAME]"
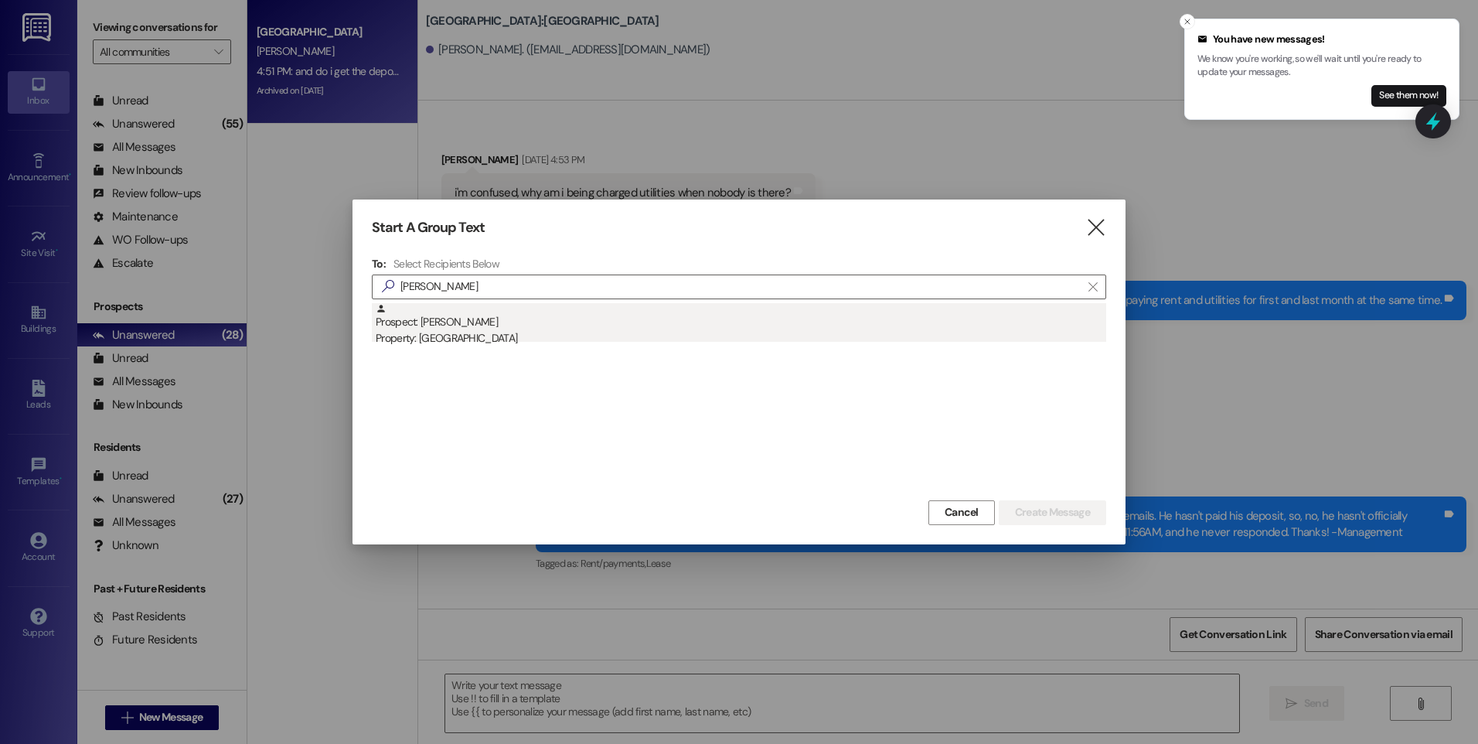
click at [476, 323] on div "Prospect: [PERSON_NAME] Property: Campus Edge" at bounding box center [741, 325] width 731 height 44
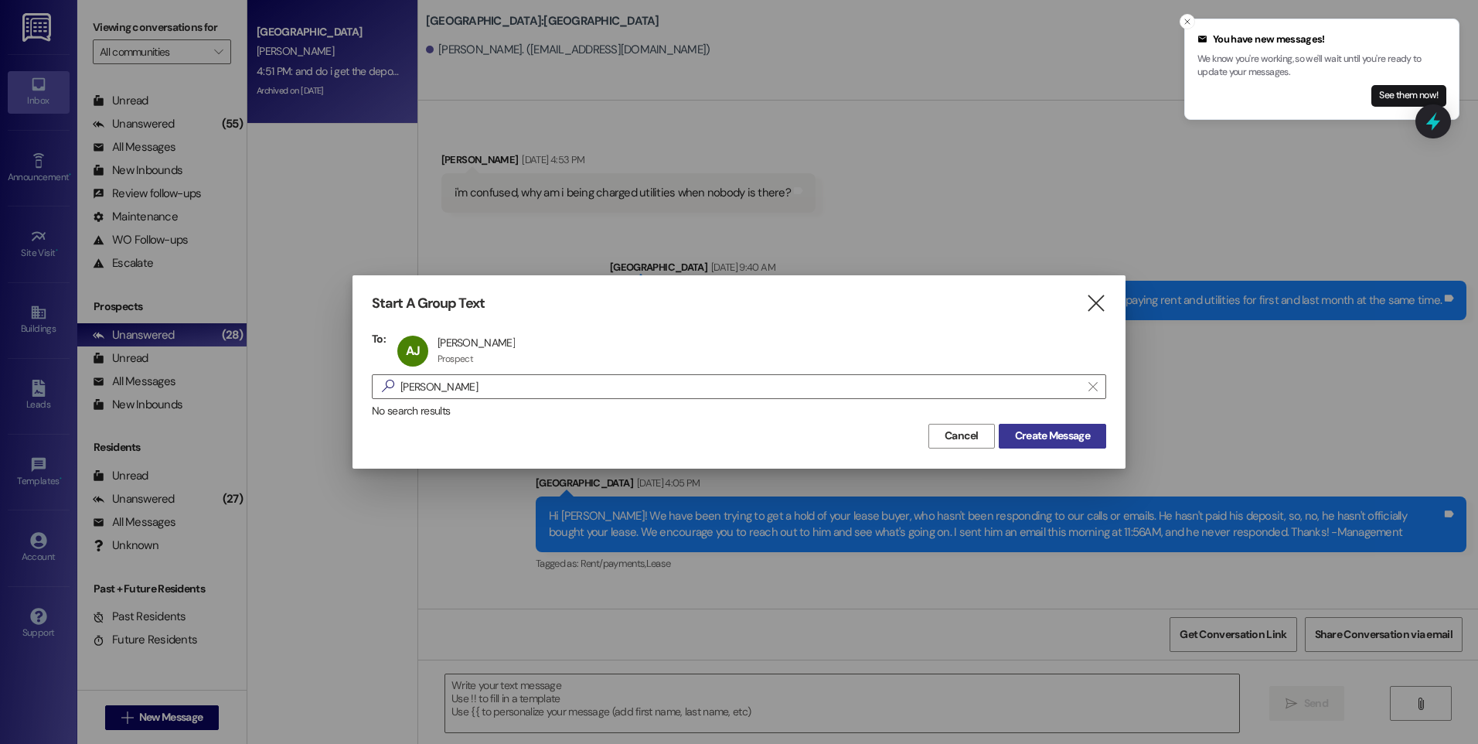
click at [1076, 435] on span "Create Message" at bounding box center [1052, 436] width 75 height 16
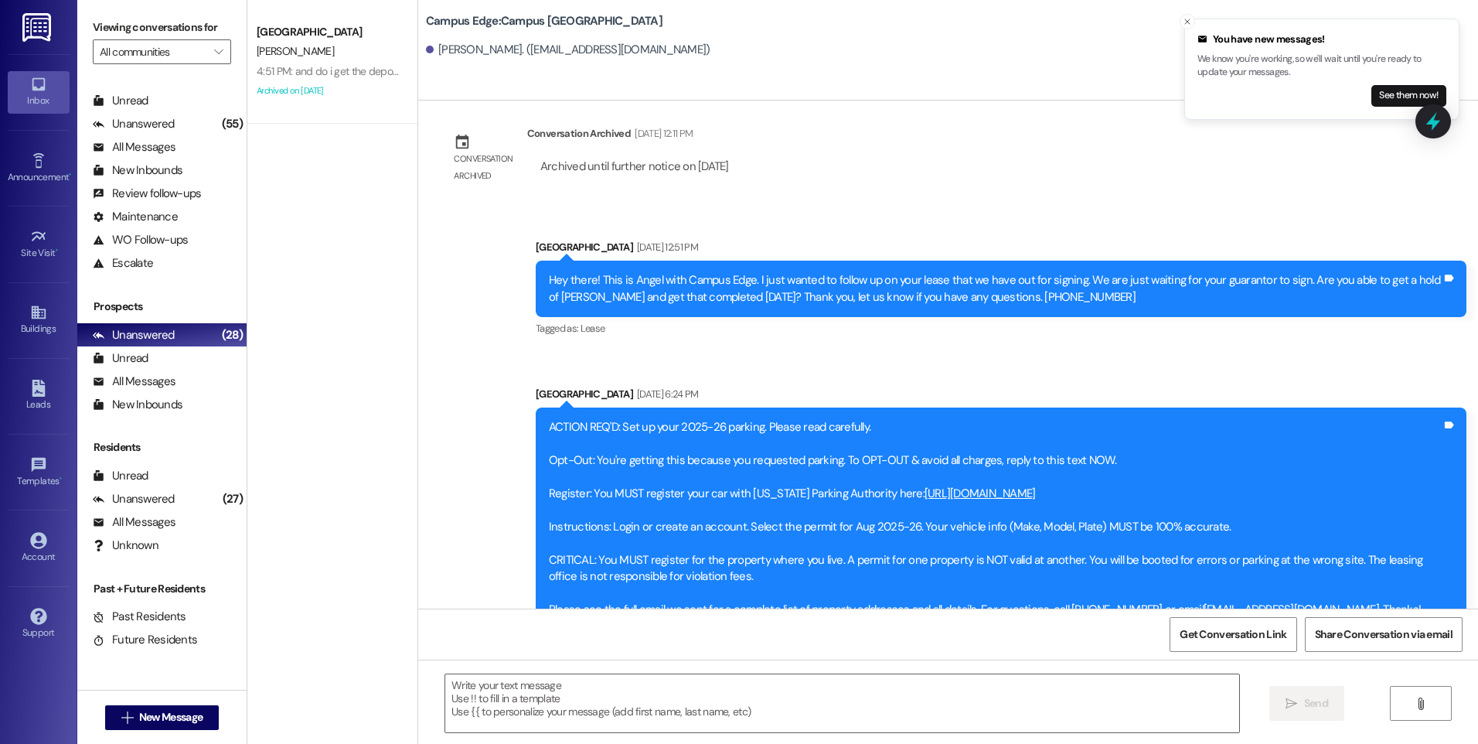
scroll to position [630, 0]
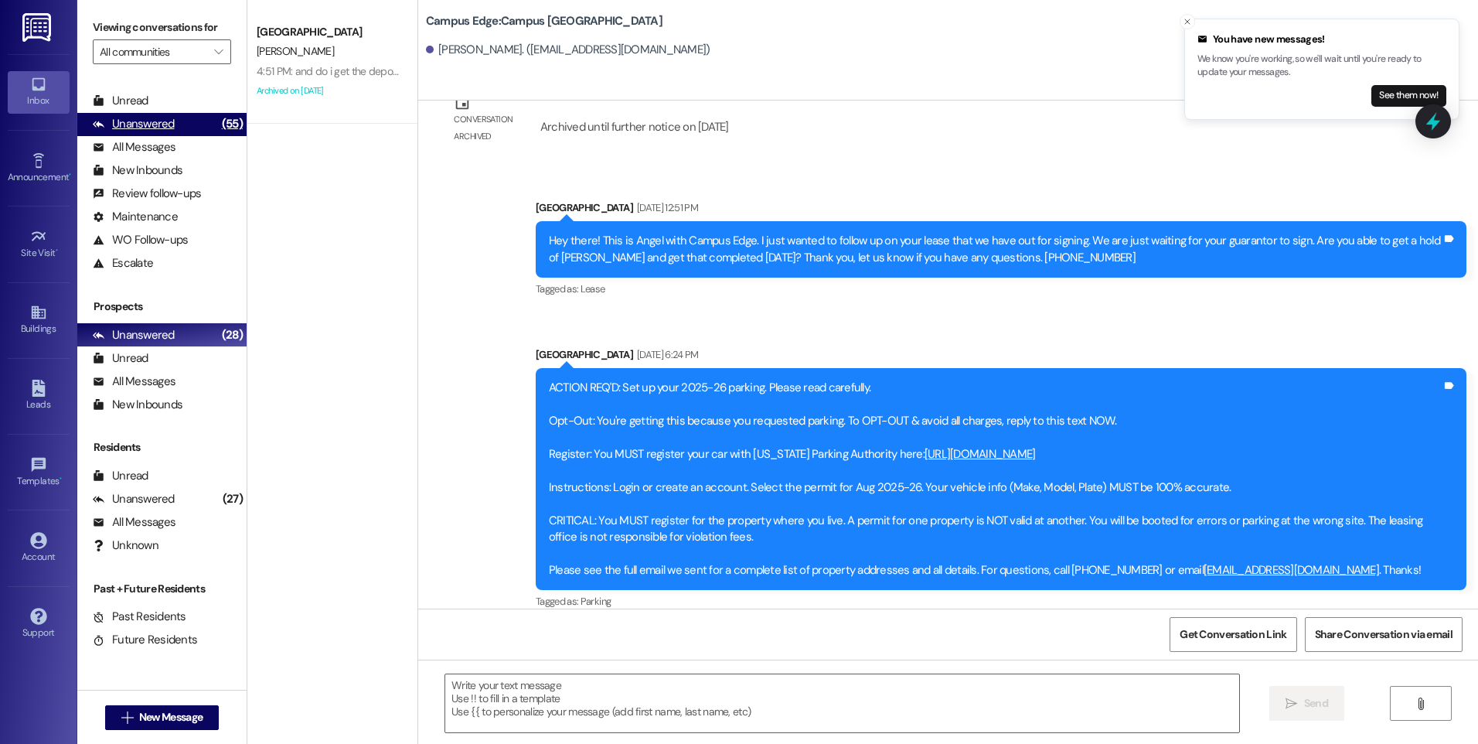
click at [128, 127] on div "Unanswered" at bounding box center [134, 124] width 82 height 16
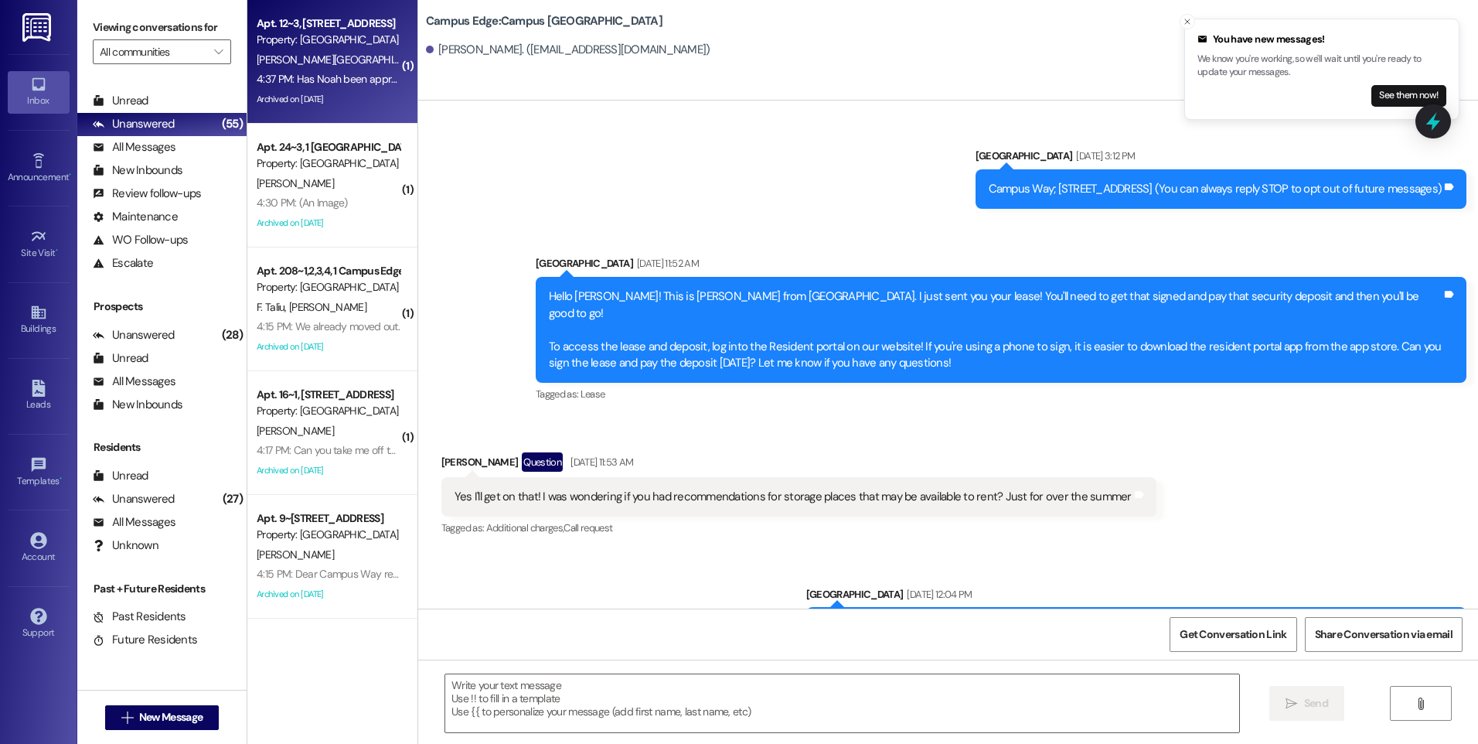
click at [302, 88] on div "4:37 PM: Has Noah been approved yet? 4:37 PM: Has [PERSON_NAME] been approved y…" at bounding box center [328, 79] width 146 height 19
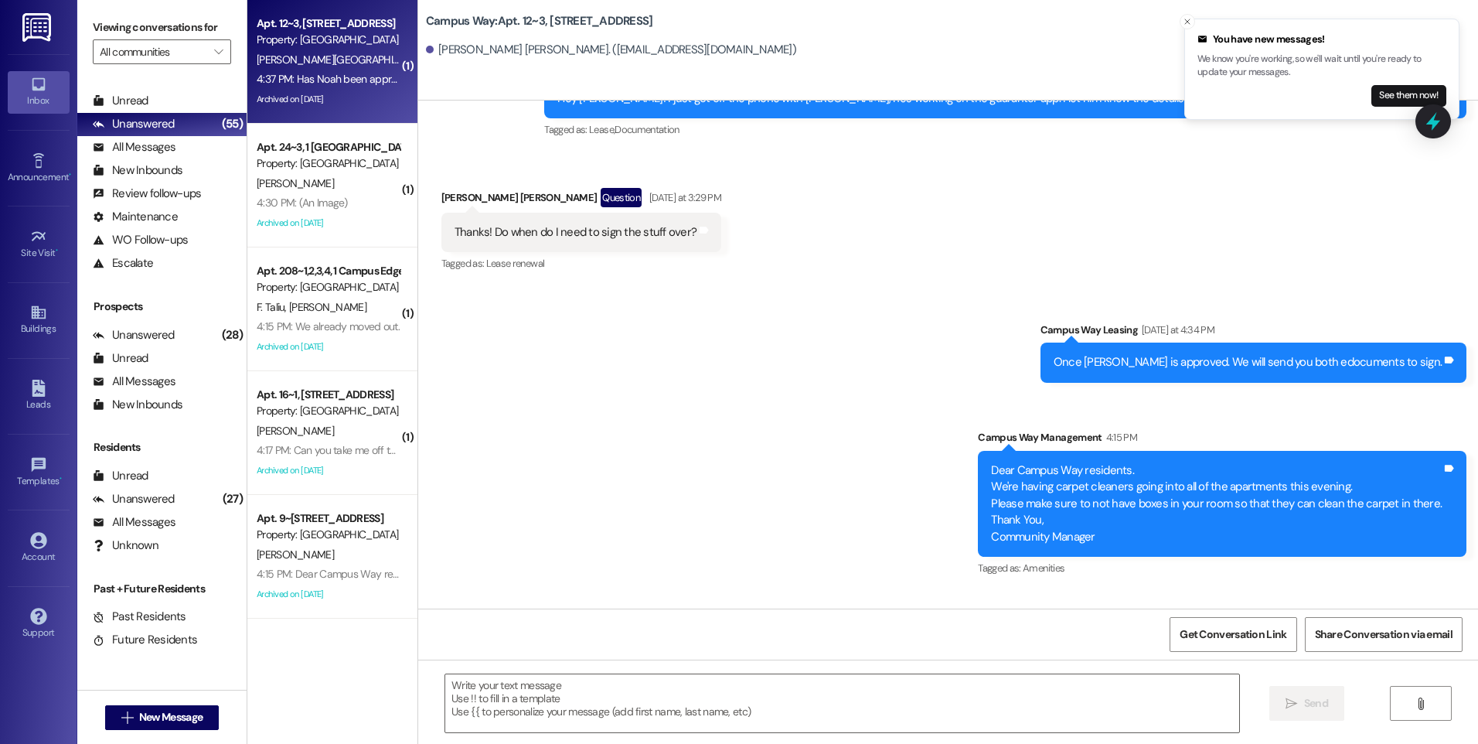
scroll to position [8713, 0]
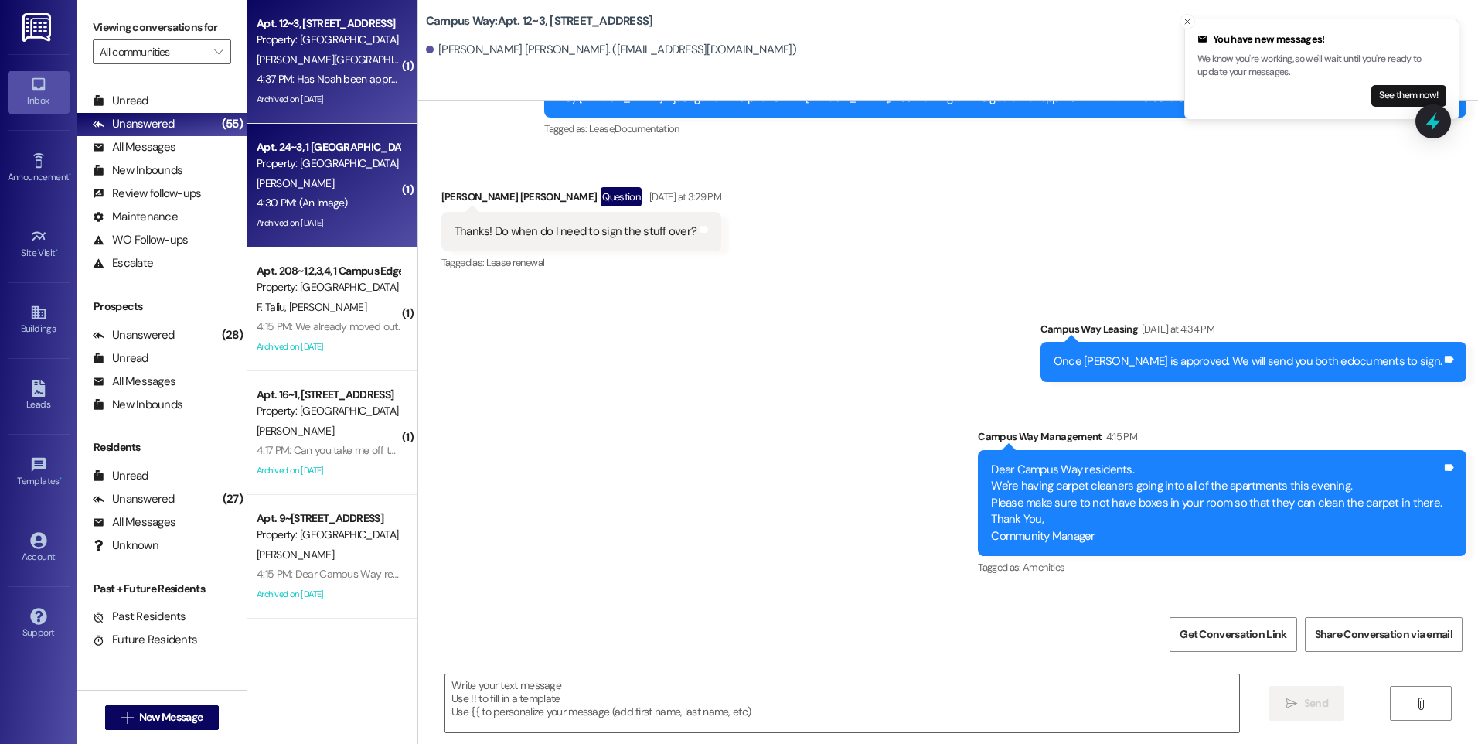
click at [301, 176] on div "[PERSON_NAME]" at bounding box center [328, 183] width 146 height 19
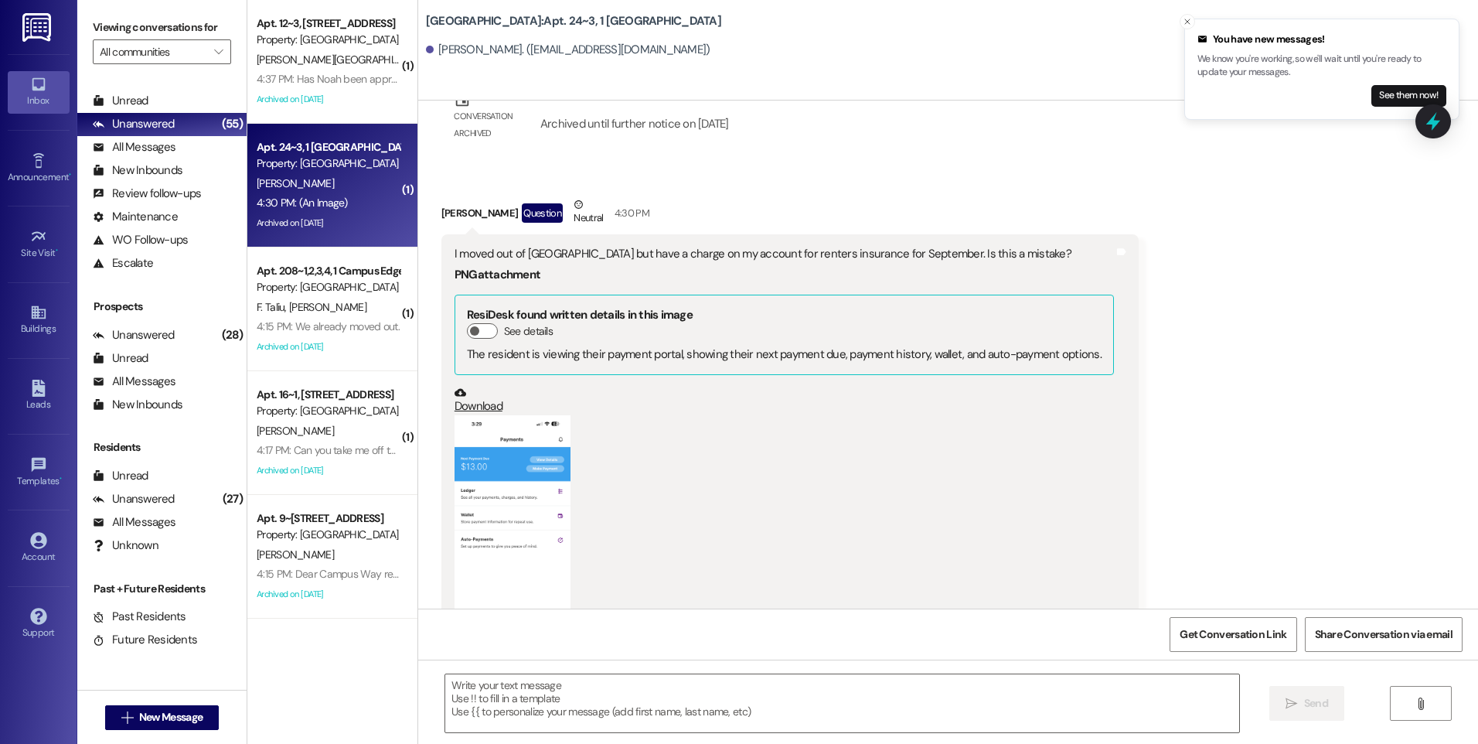
scroll to position [25906, 0]
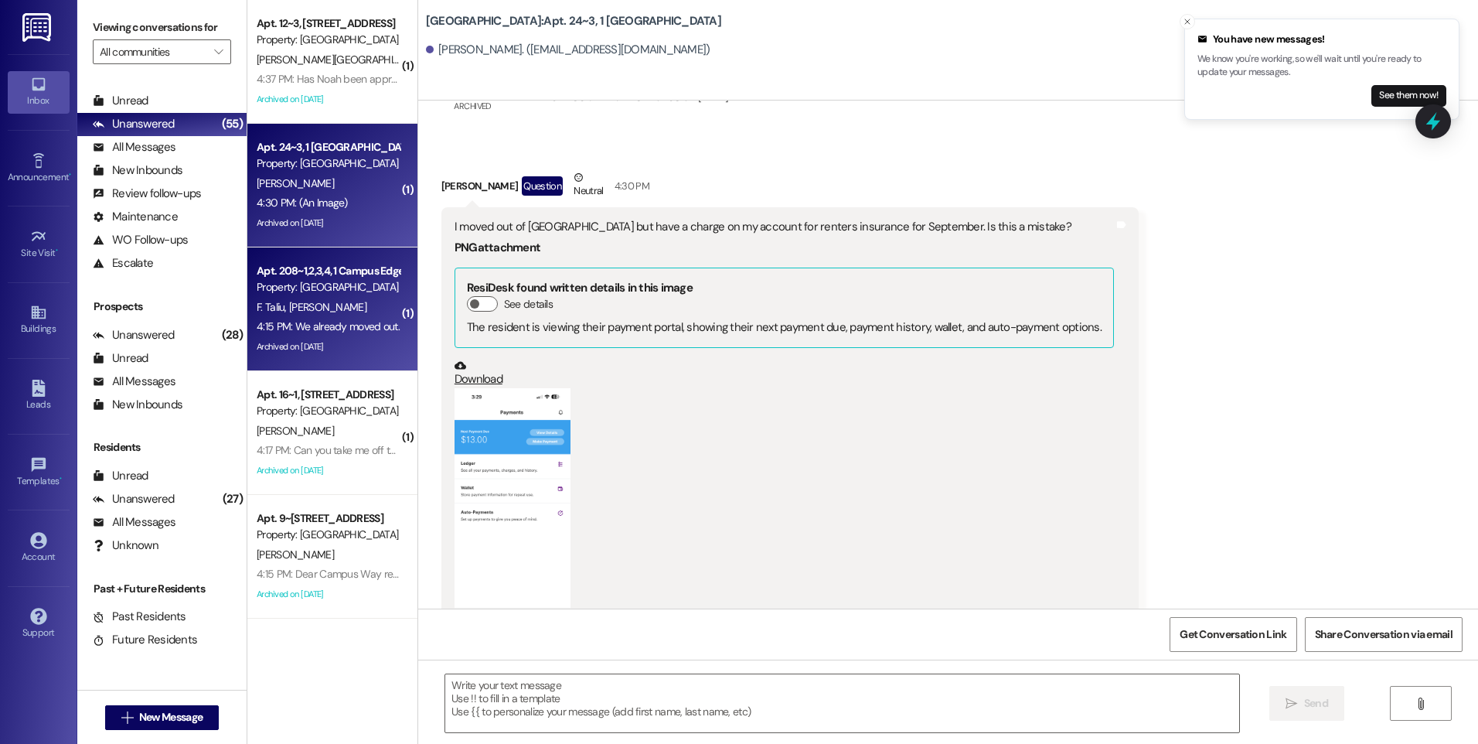
click at [328, 309] on div "F. Taliu [PERSON_NAME]" at bounding box center [328, 307] width 146 height 19
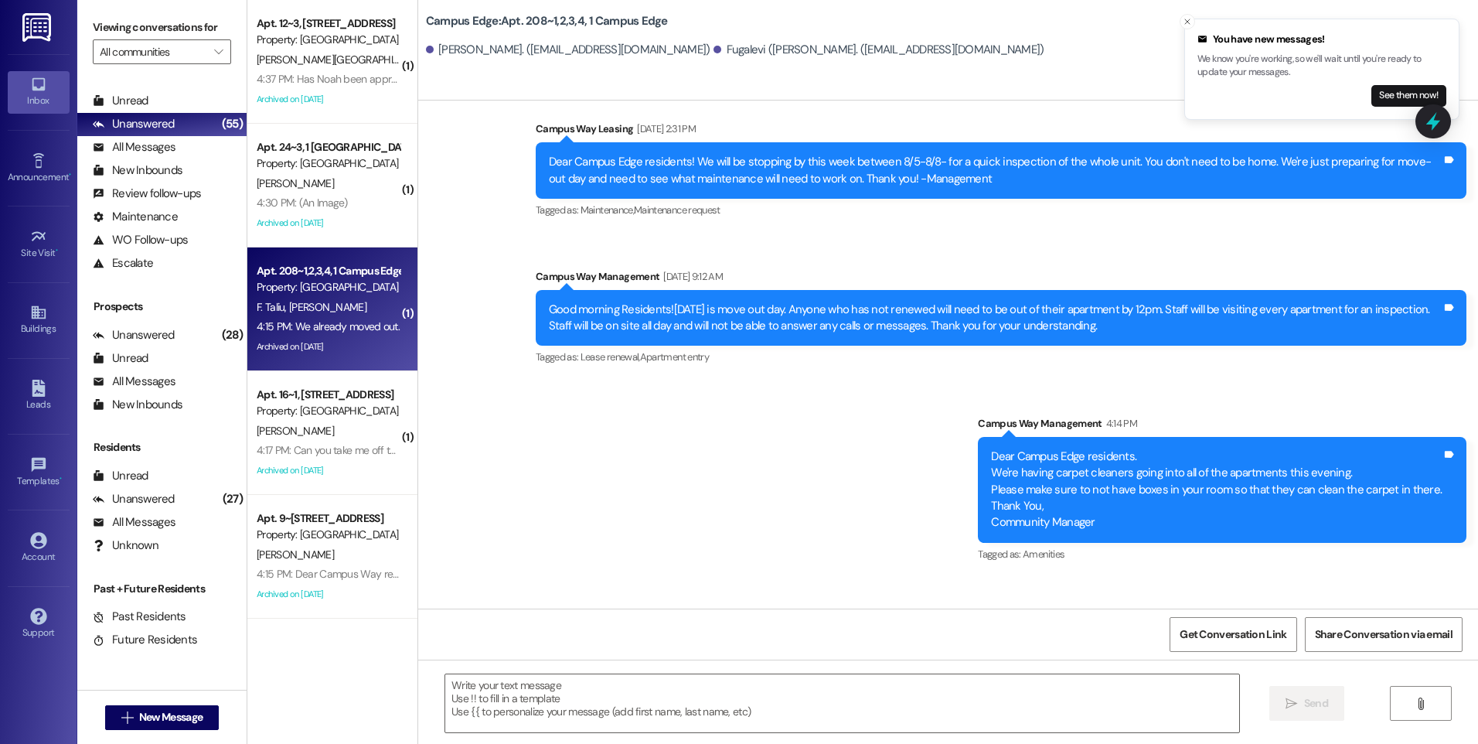
scroll to position [28762, 0]
click at [1427, 129] on icon at bounding box center [1433, 121] width 26 height 26
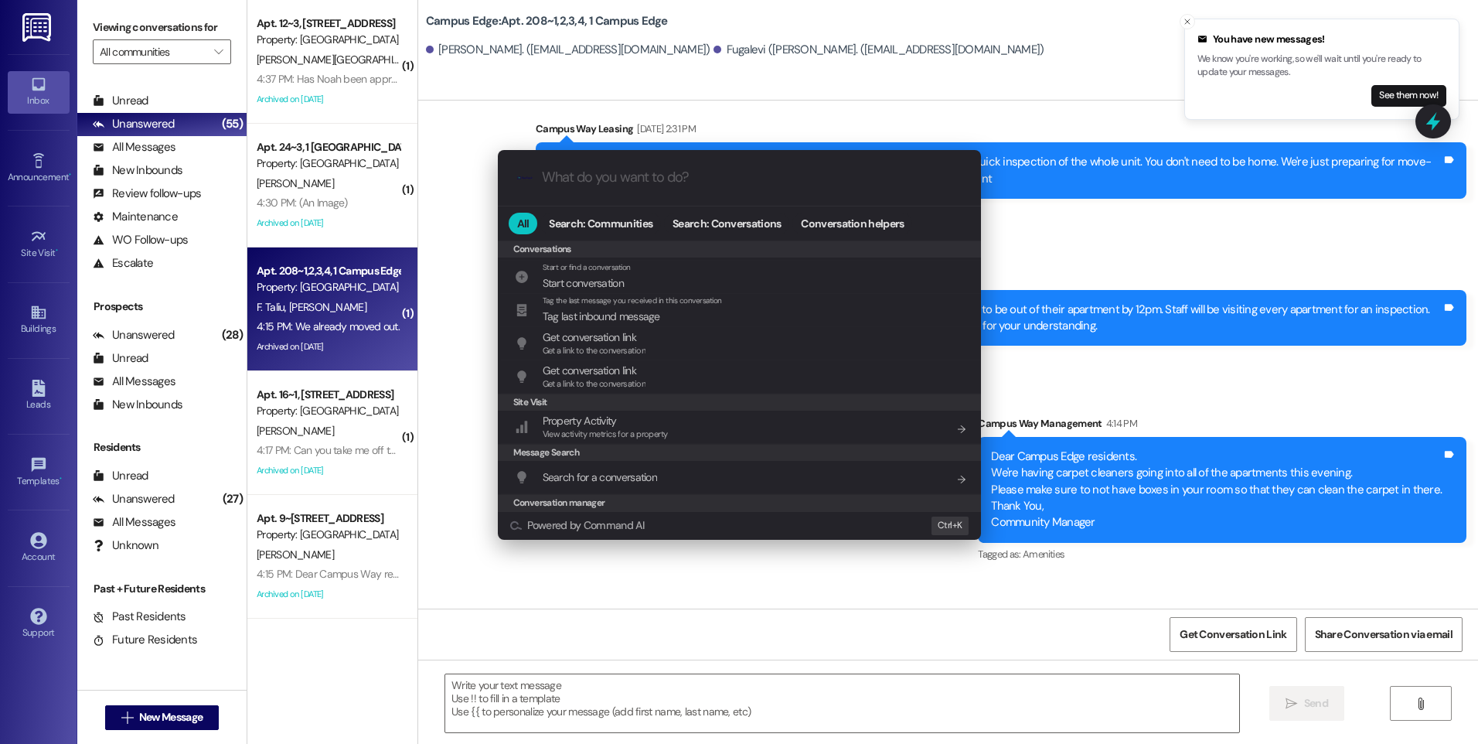
scroll to position [674, 0]
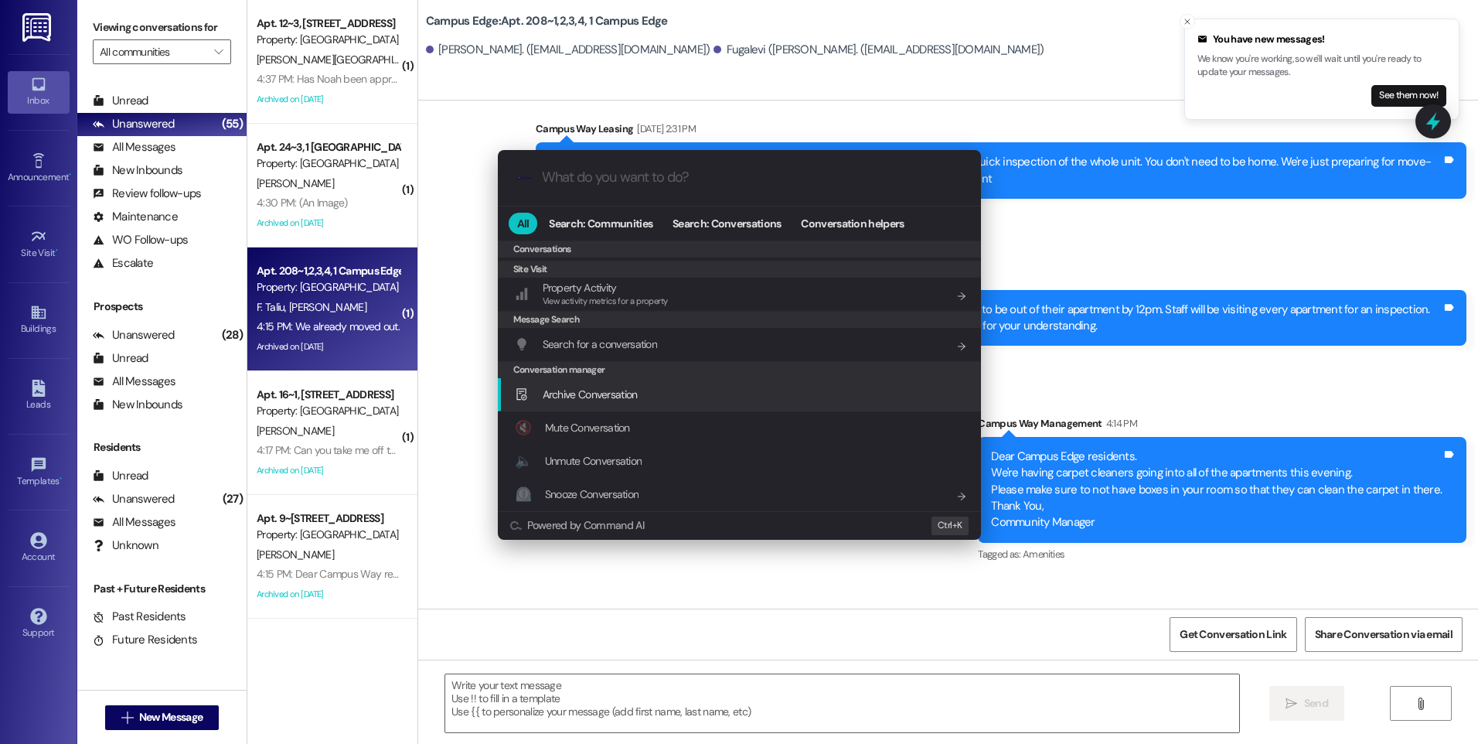
click at [601, 404] on div "Archive Conversation Add shortcut" at bounding box center [739, 394] width 483 height 33
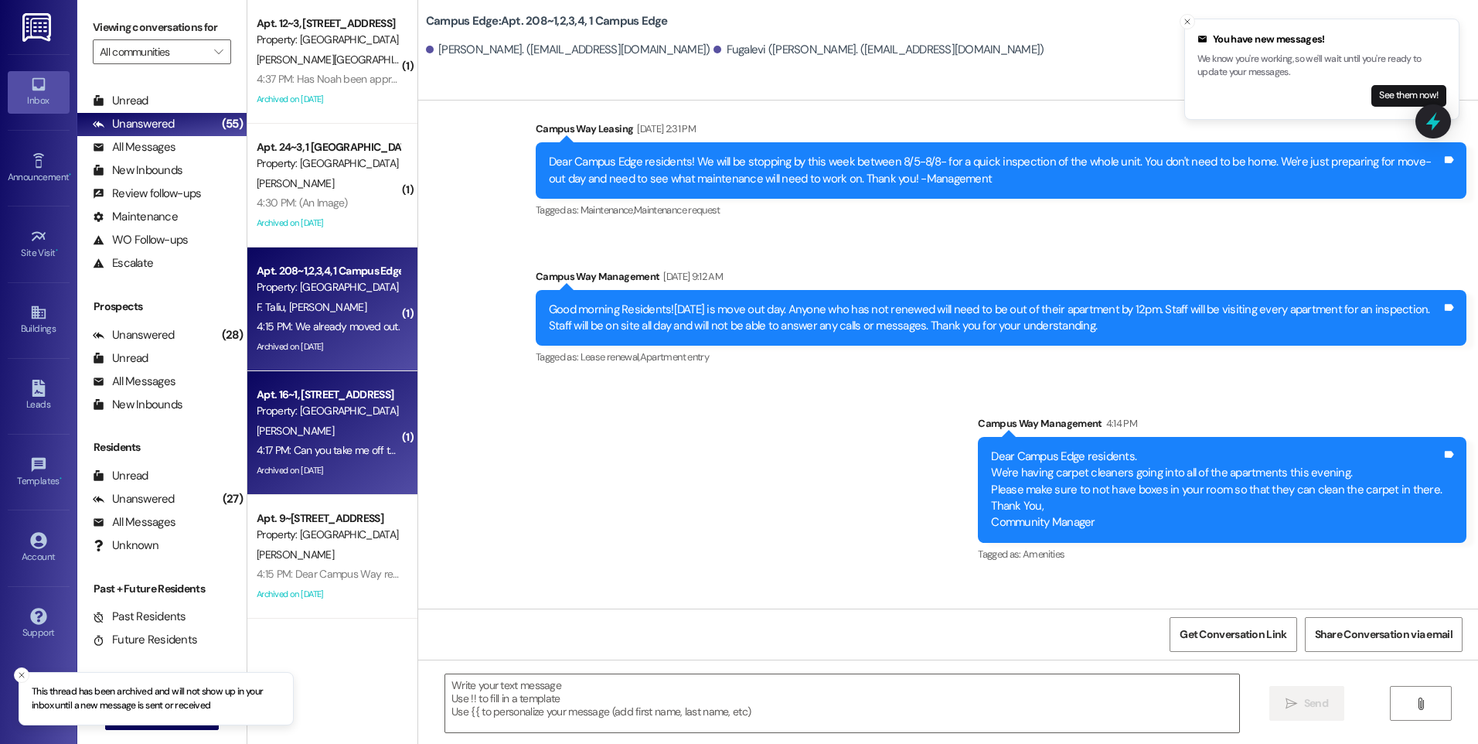
click at [370, 405] on div "Property: [GEOGRAPHIC_DATA]" at bounding box center [328, 411] width 143 height 16
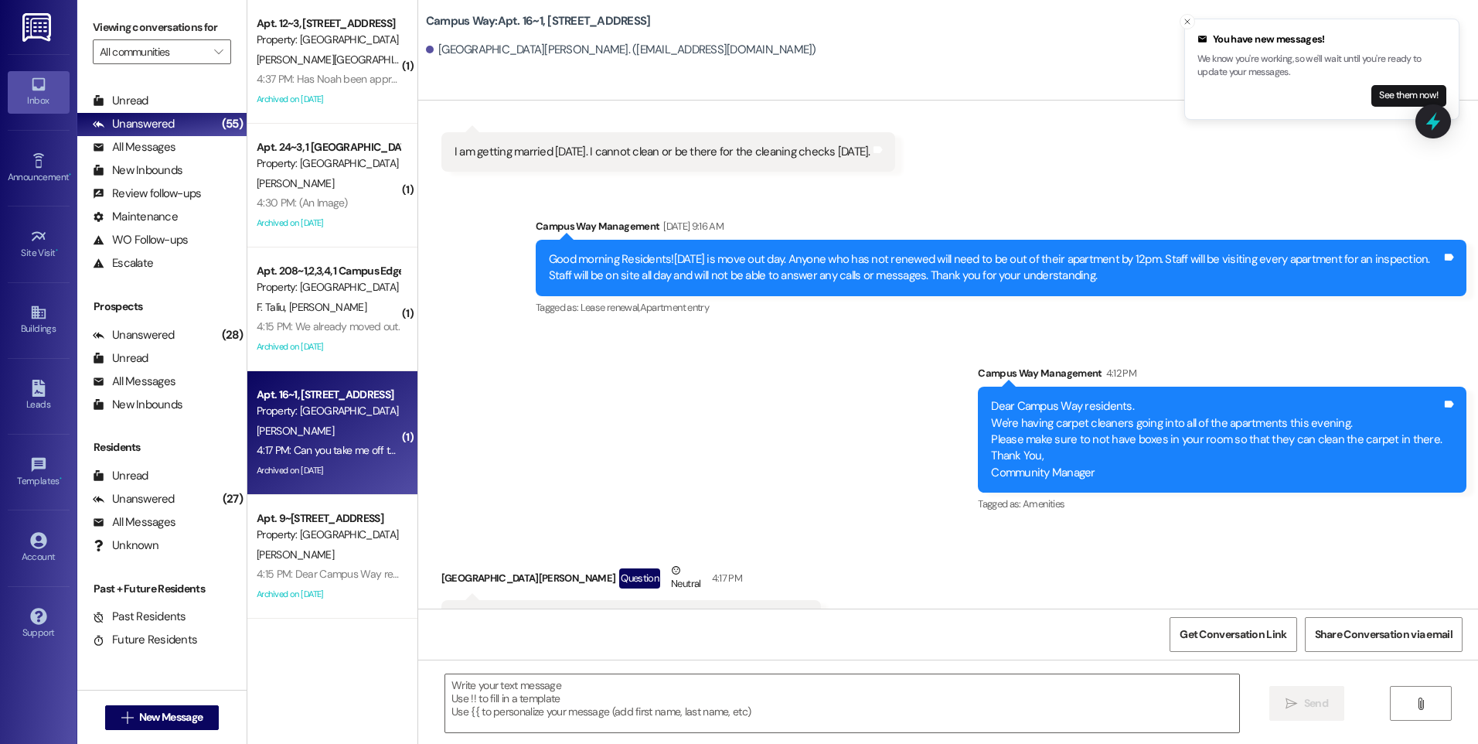
scroll to position [10913, 0]
click at [1440, 130] on icon at bounding box center [1433, 121] width 26 height 26
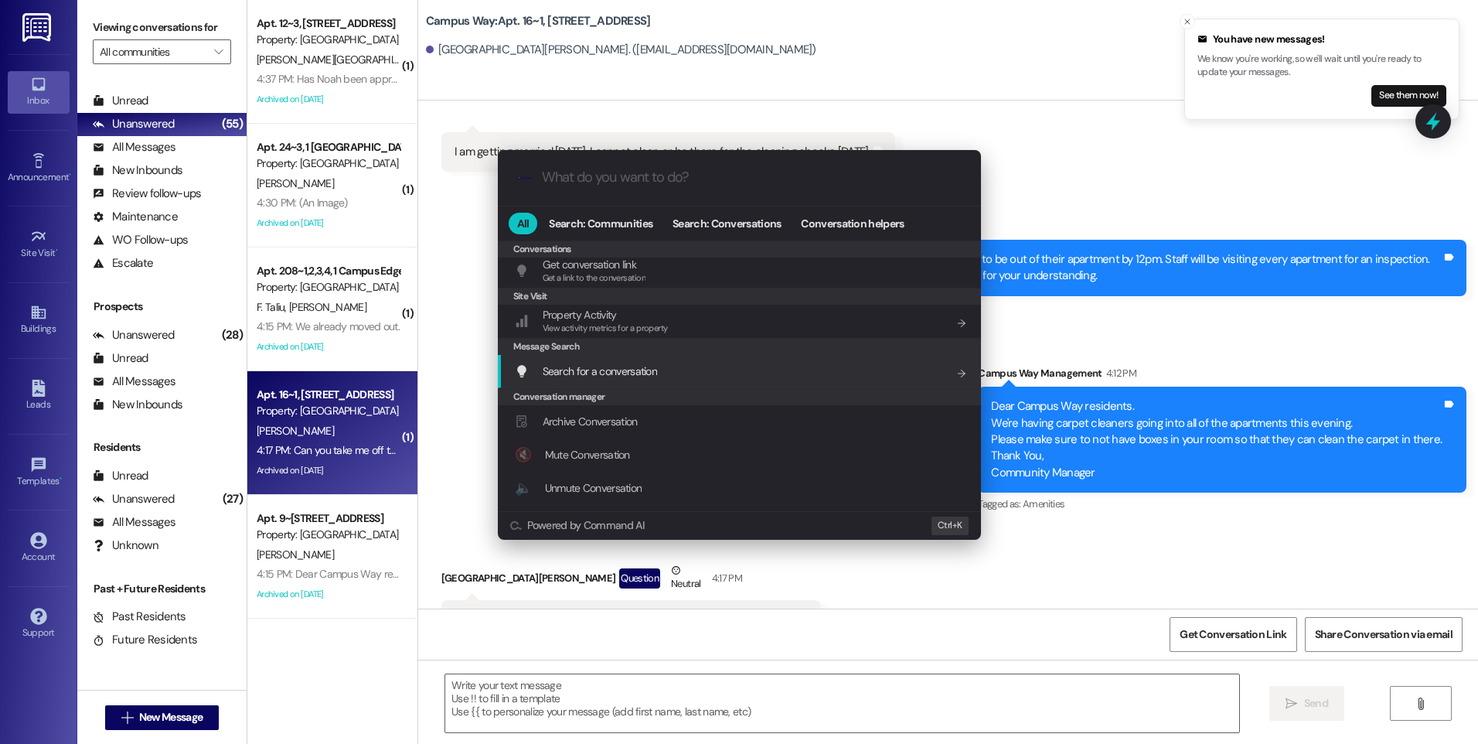
scroll to position [674, 0]
click at [612, 398] on span "Archive Conversation" at bounding box center [590, 394] width 95 height 14
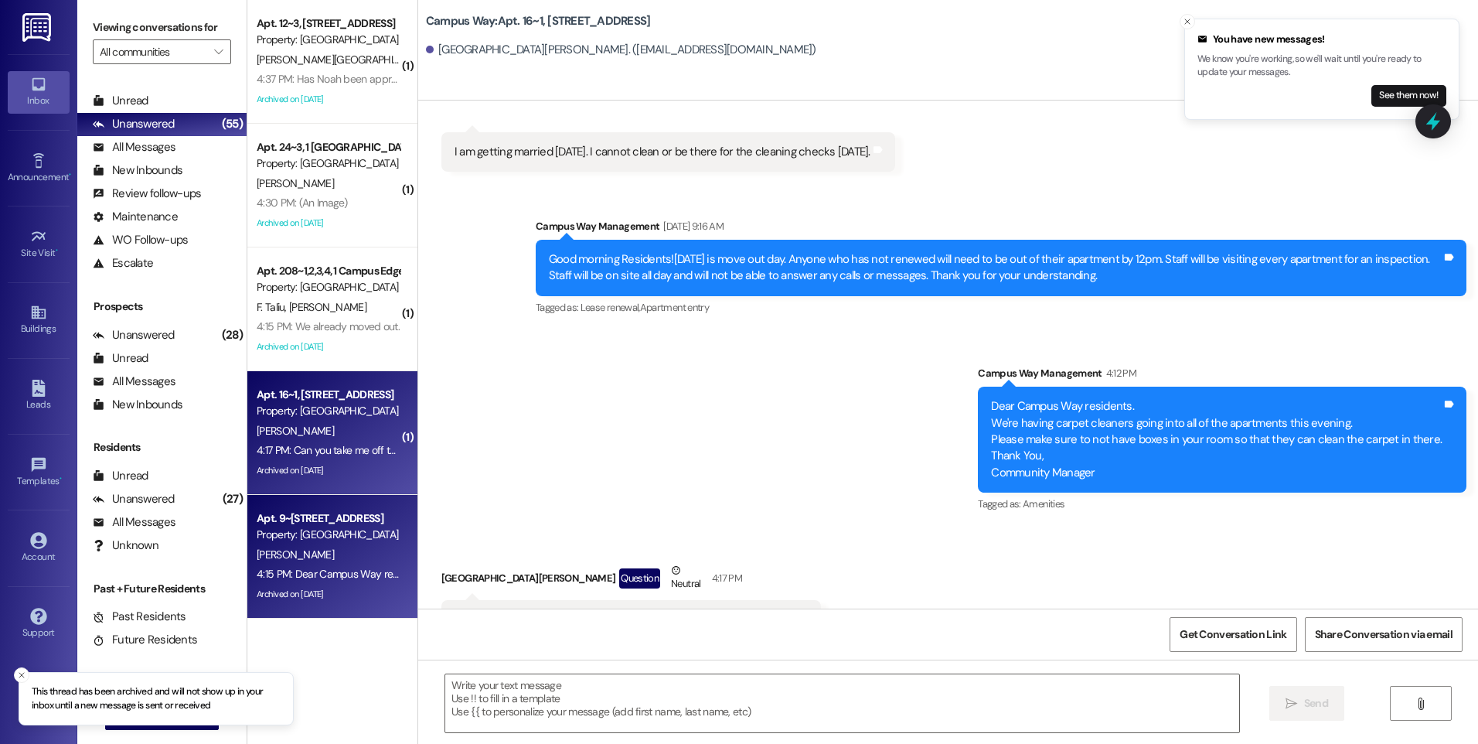
click at [315, 567] on div "4:15 PM: Dear Campus Way residents. We're having carpet cleaners going into all…" at bounding box center [788, 574] width 1062 height 14
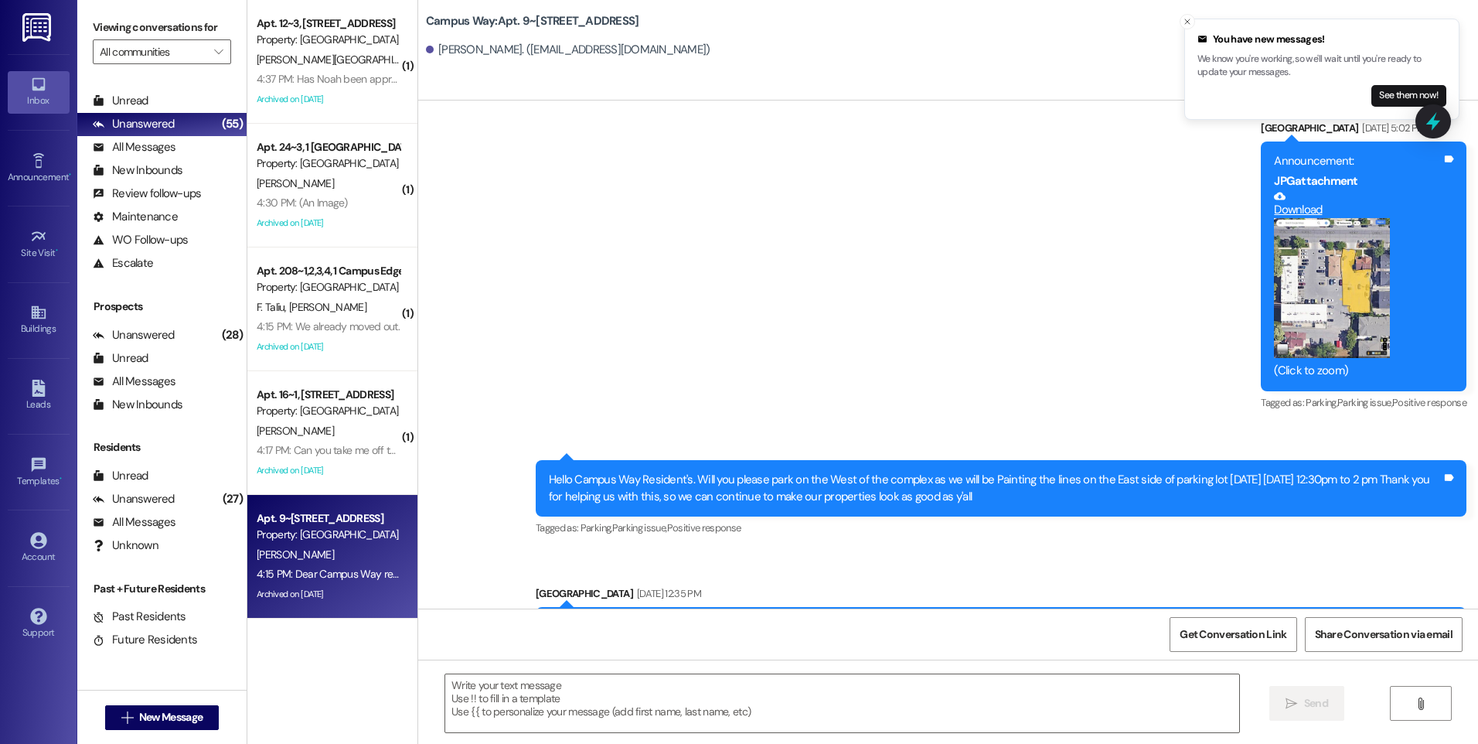
scroll to position [30542, 0]
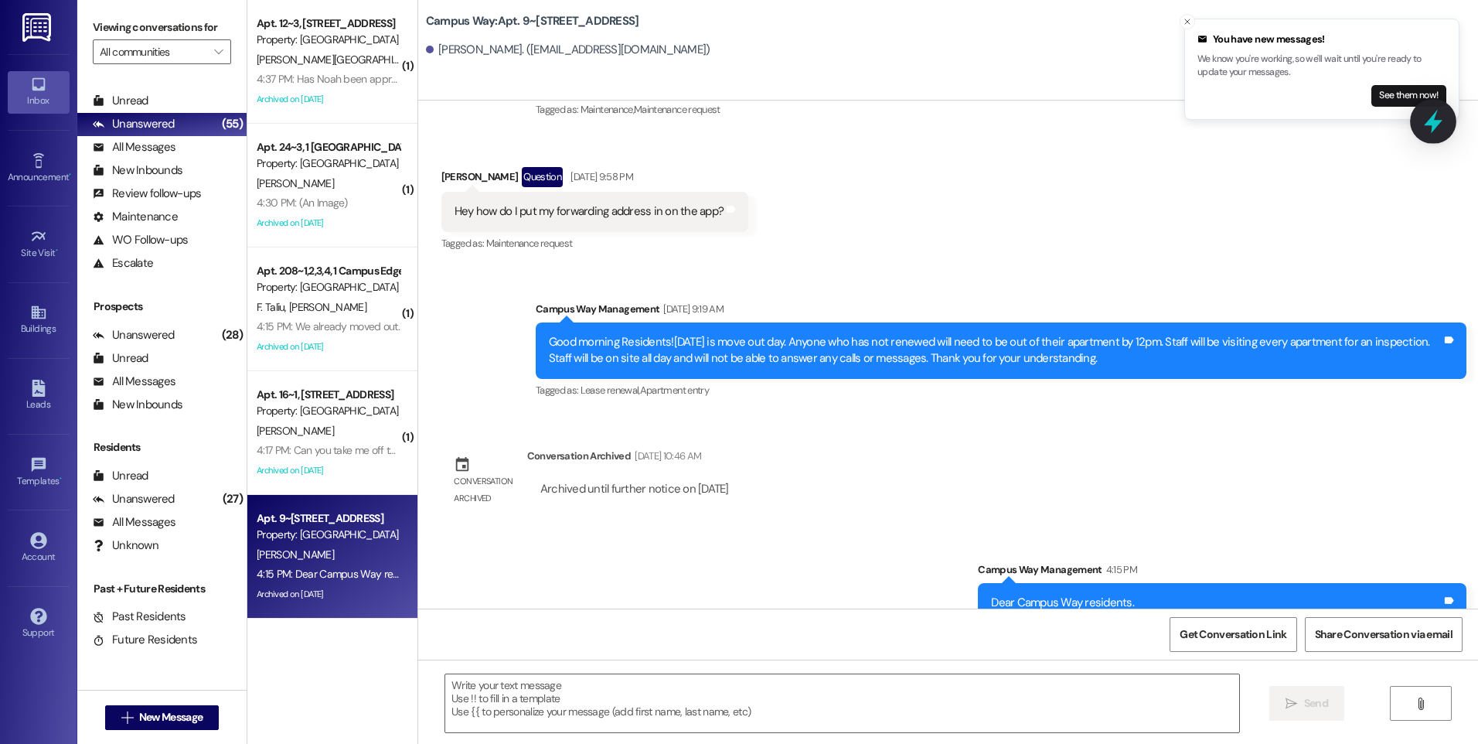
click at [1436, 122] on icon at bounding box center [1433, 122] width 19 height 24
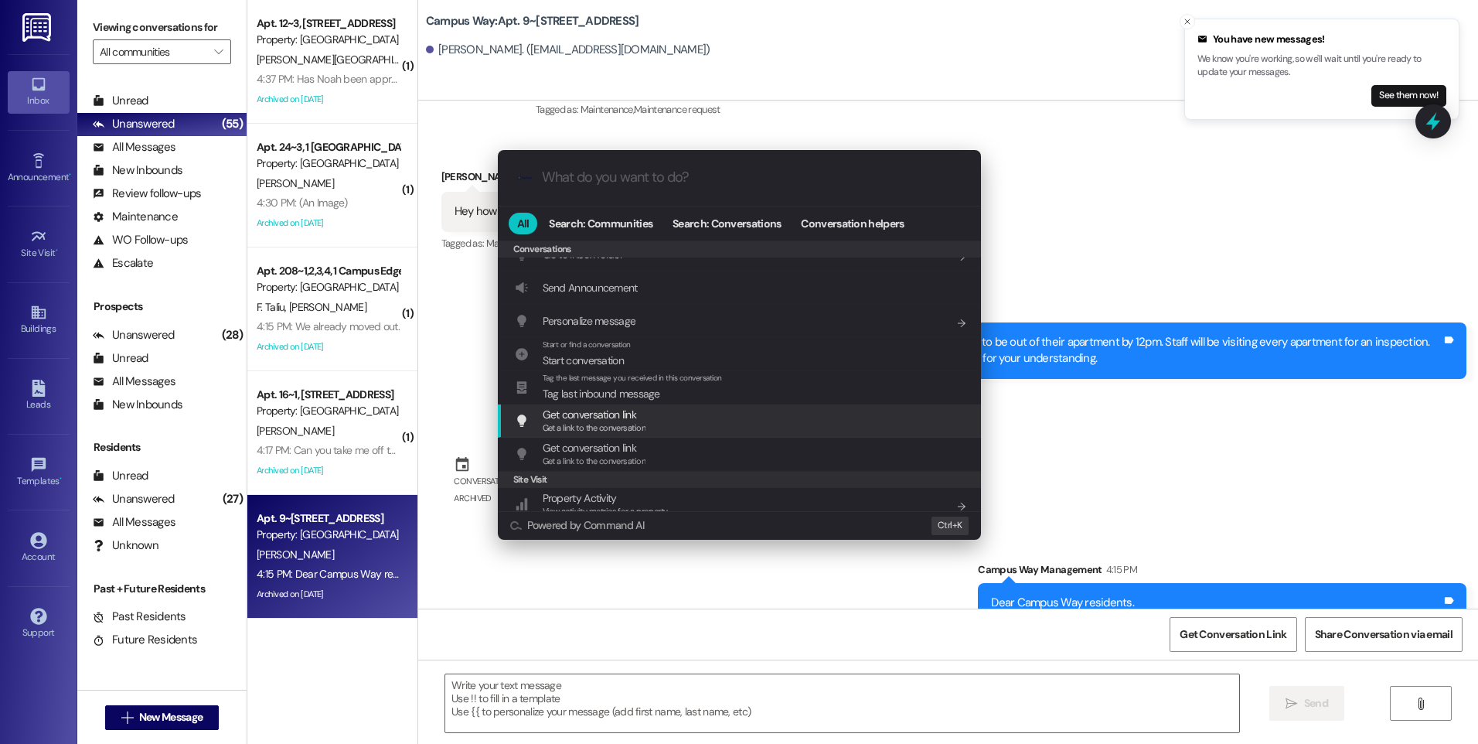
scroll to position [674, 0]
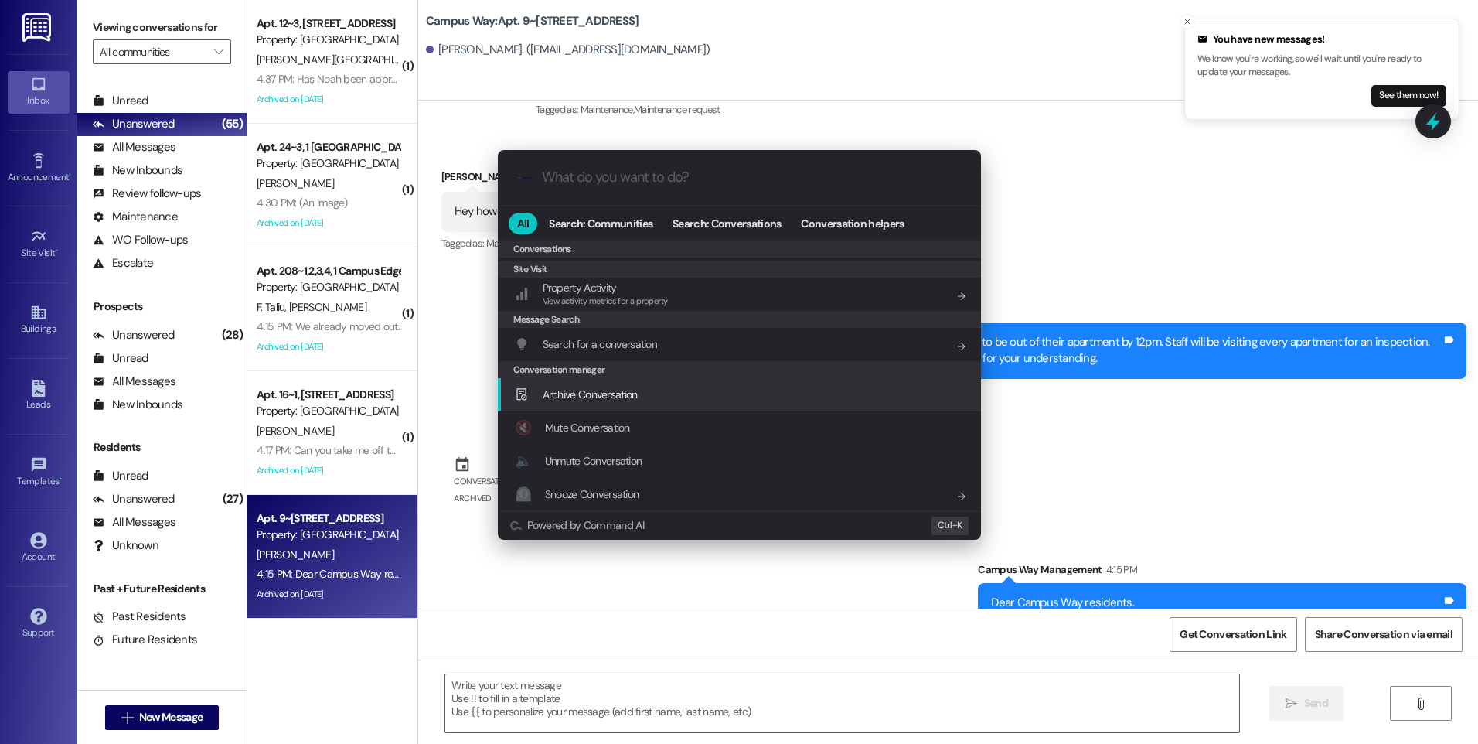
click at [612, 399] on span "Archive Conversation" at bounding box center [590, 394] width 95 height 14
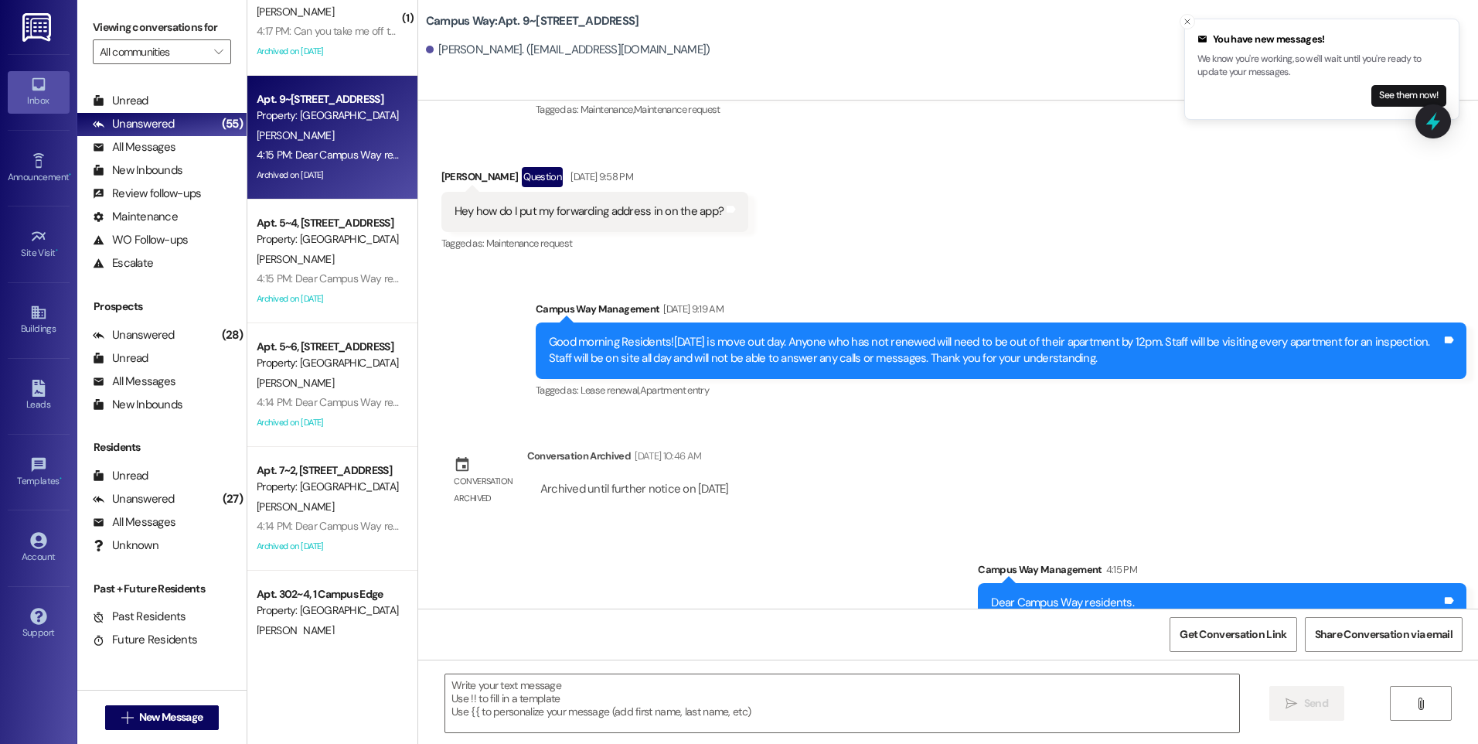
scroll to position [541, 0]
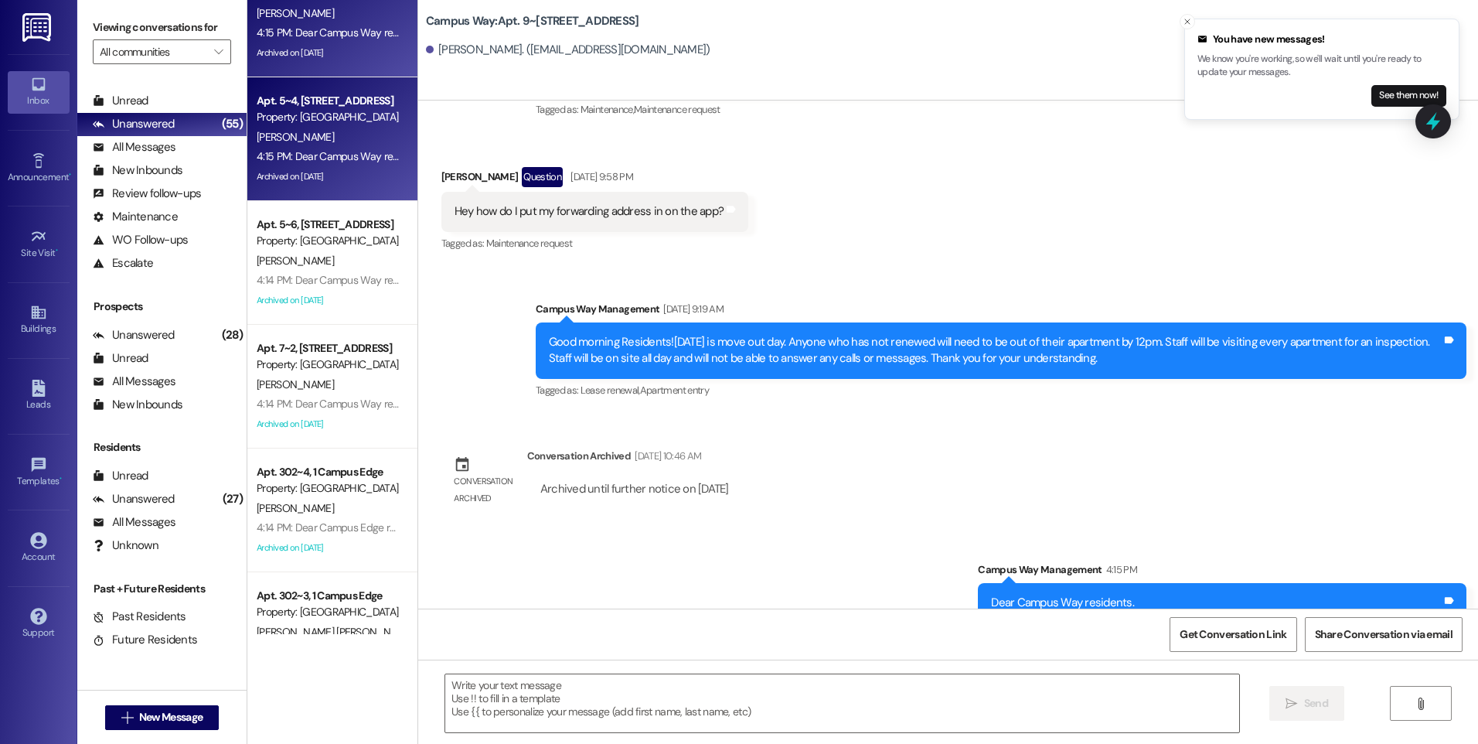
click at [315, 107] on div "Apt. 5~4, [STREET_ADDRESS]" at bounding box center [328, 101] width 143 height 16
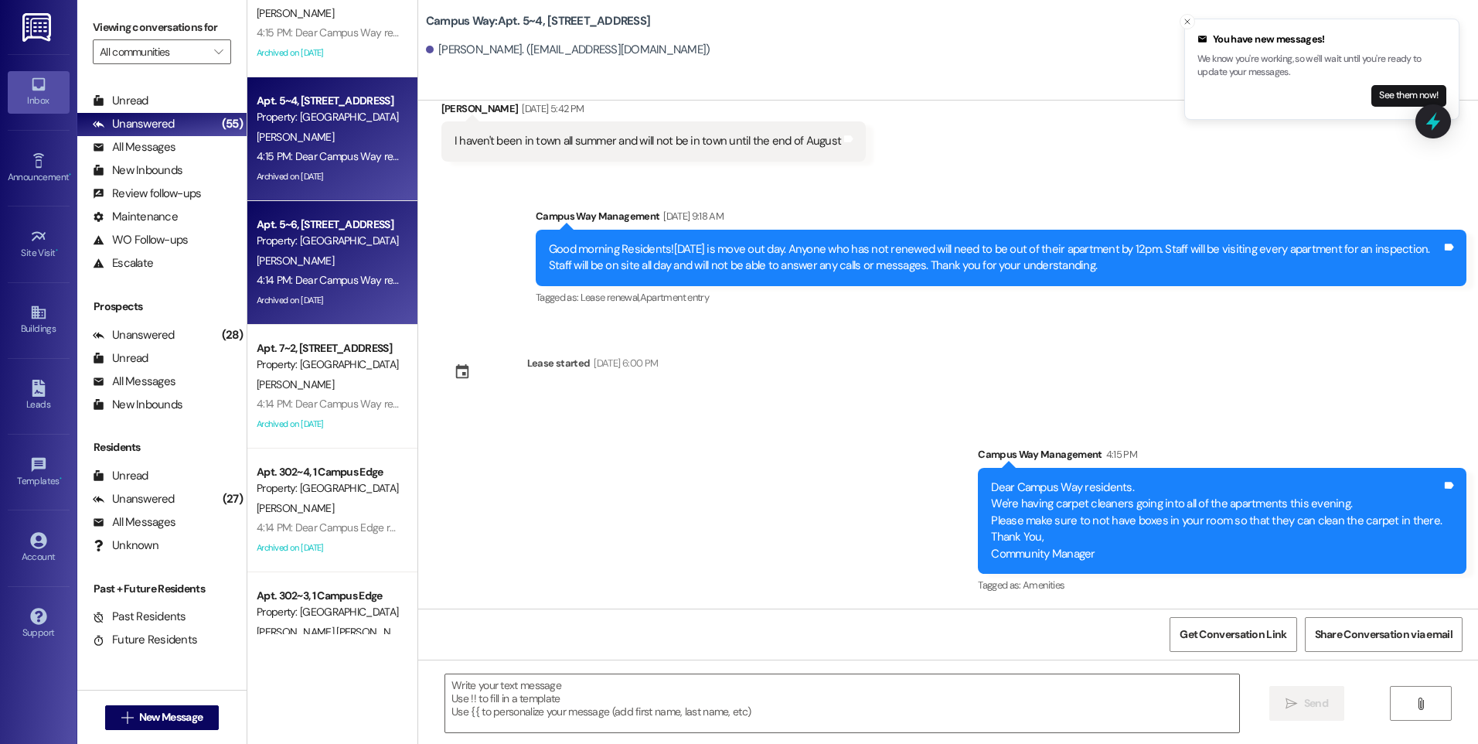
scroll to position [13516, 0]
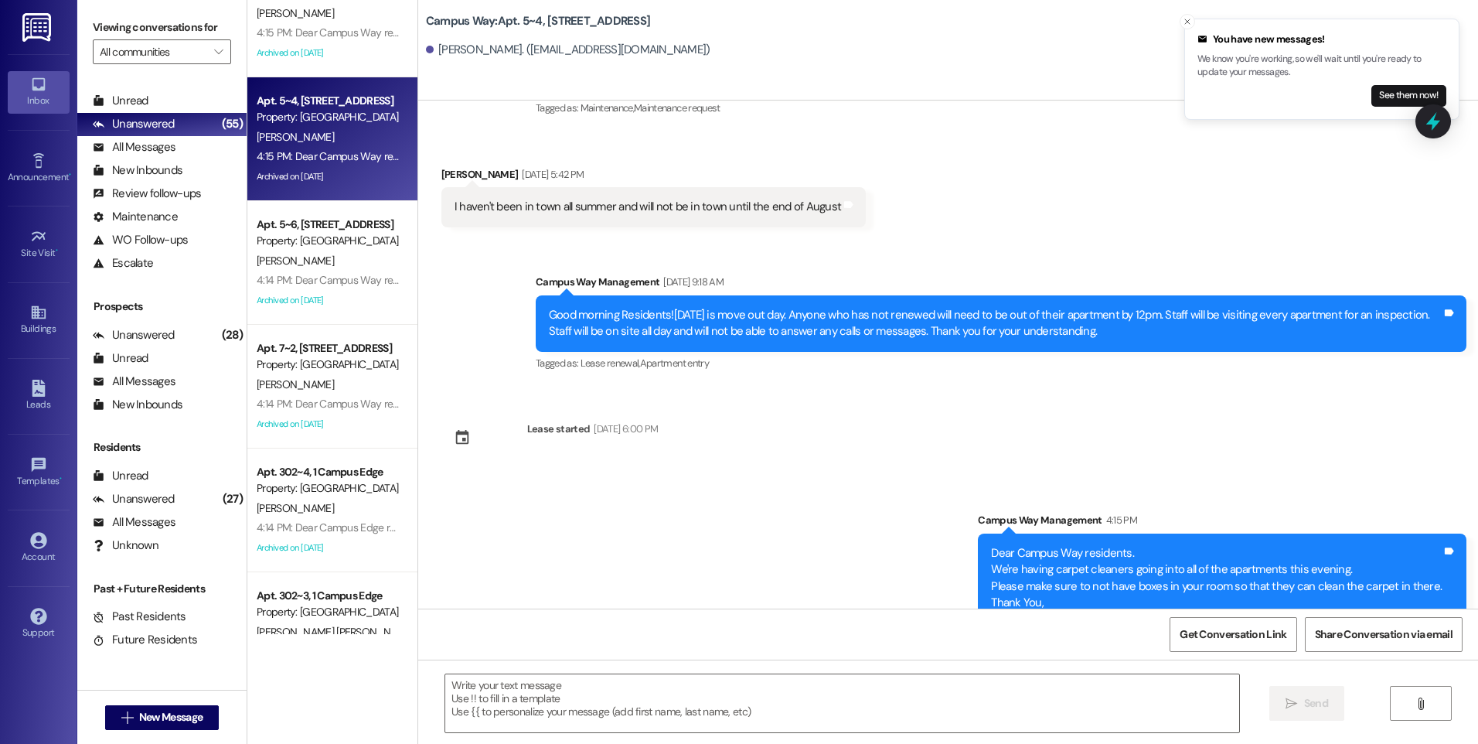
drag, startPoint x: 1437, startPoint y: 128, endPoint x: 1253, endPoint y: 252, distance: 222.8
click at [1437, 129] on icon at bounding box center [1433, 121] width 20 height 20
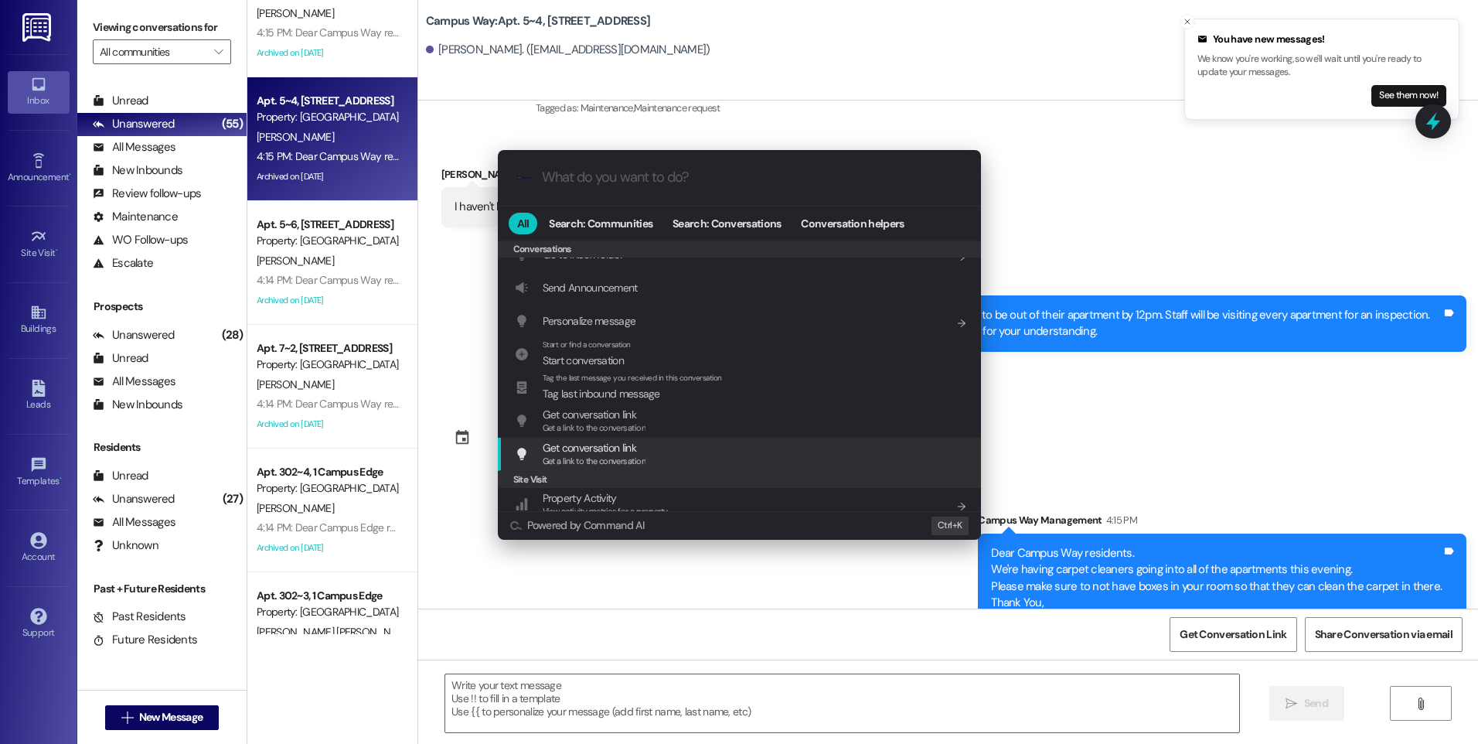
scroll to position [674, 0]
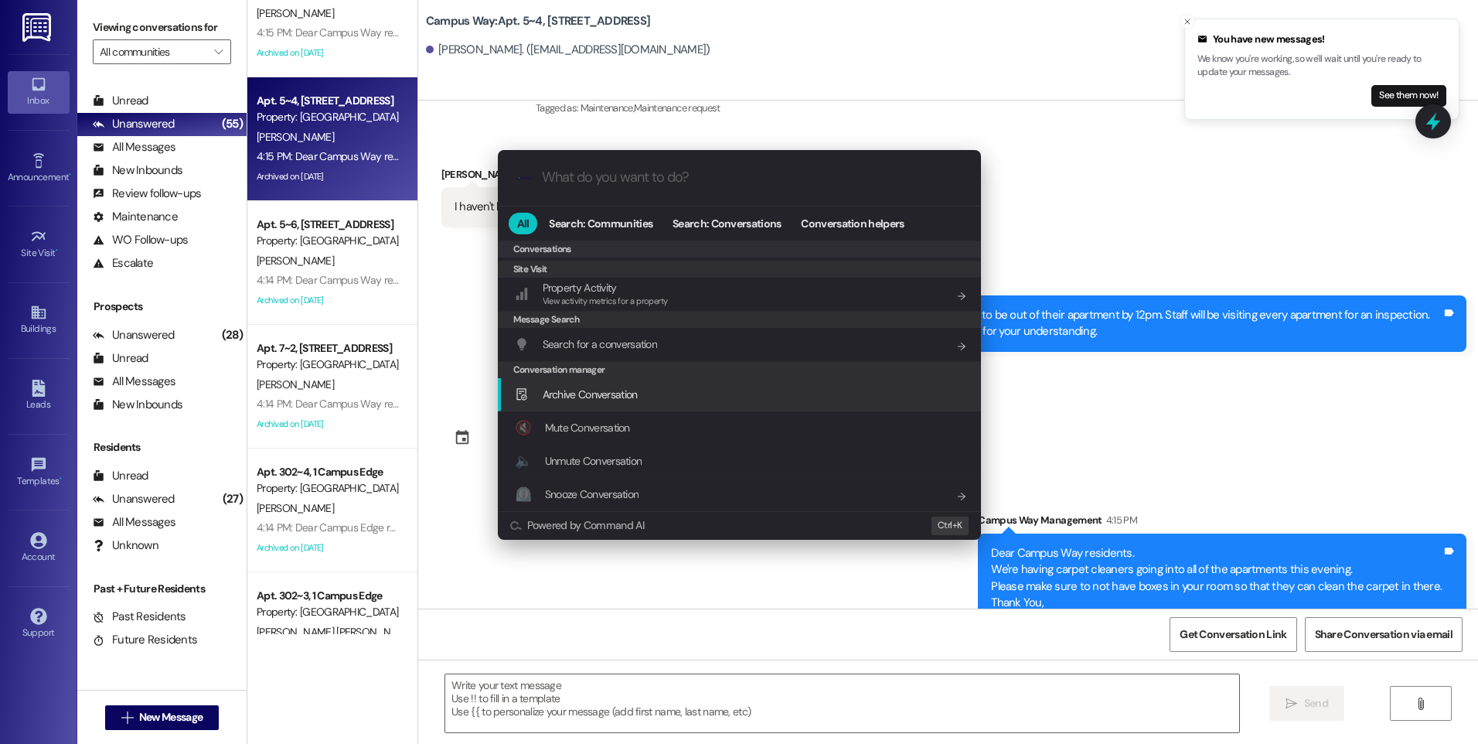
click at [667, 409] on div "Archive Conversation Add shortcut" at bounding box center [739, 394] width 483 height 33
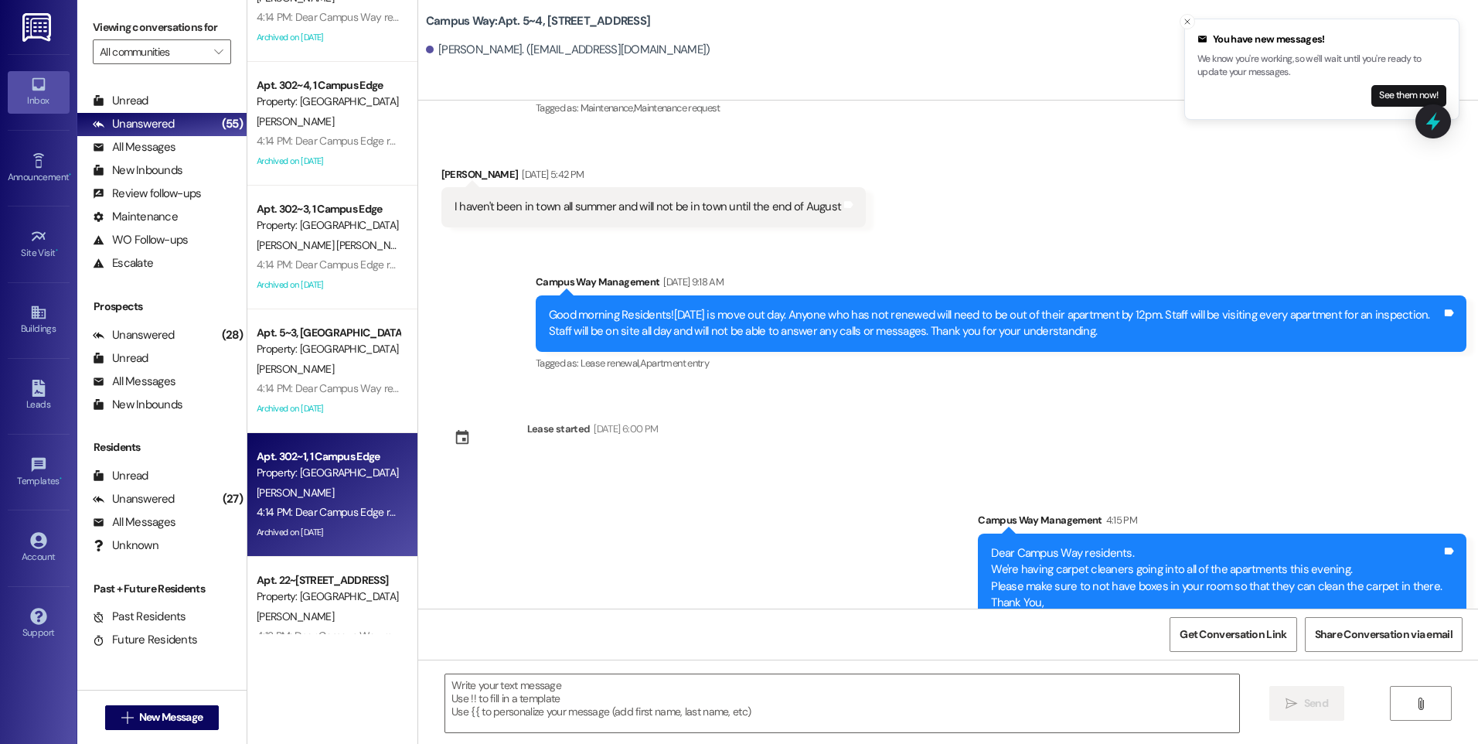
scroll to position [1005, 0]
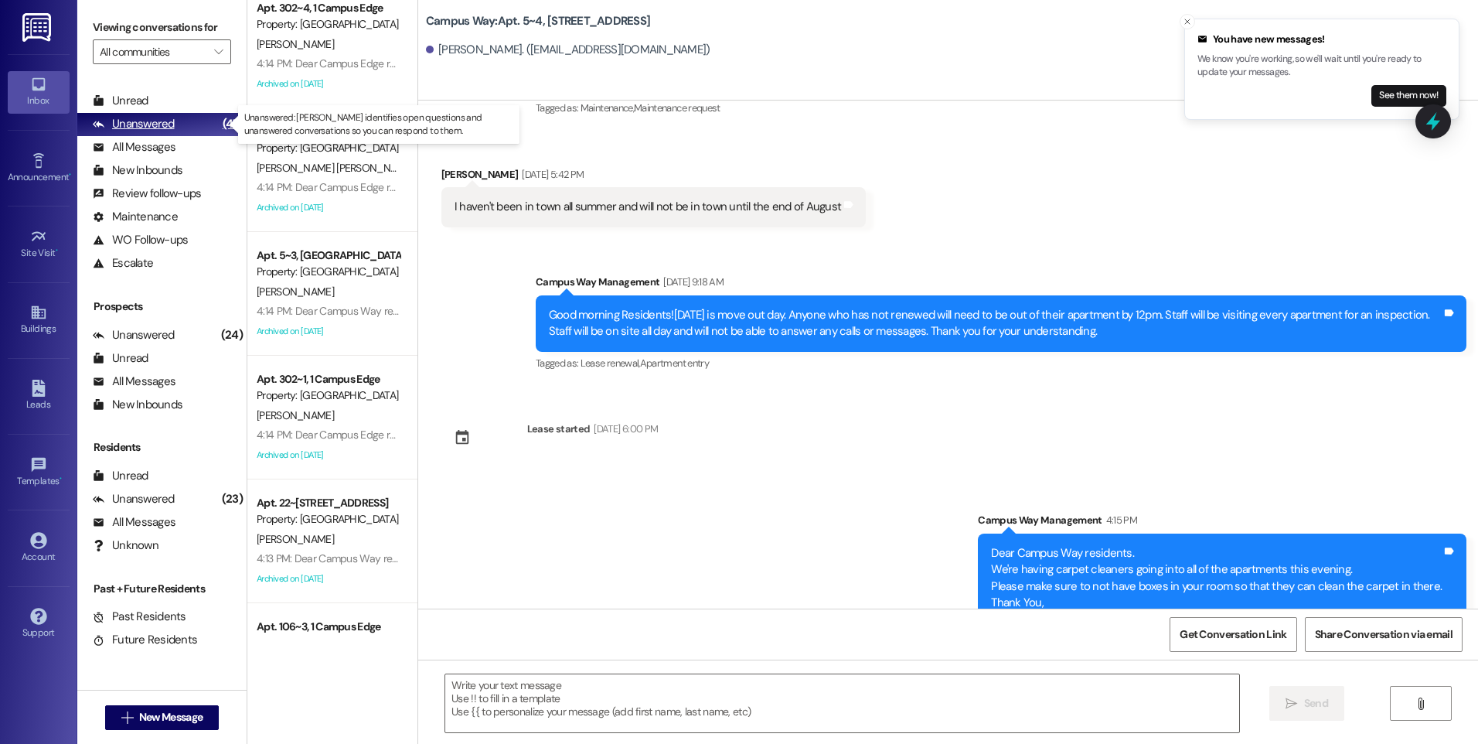
click at [150, 118] on div "Unanswered" at bounding box center [134, 124] width 82 height 16
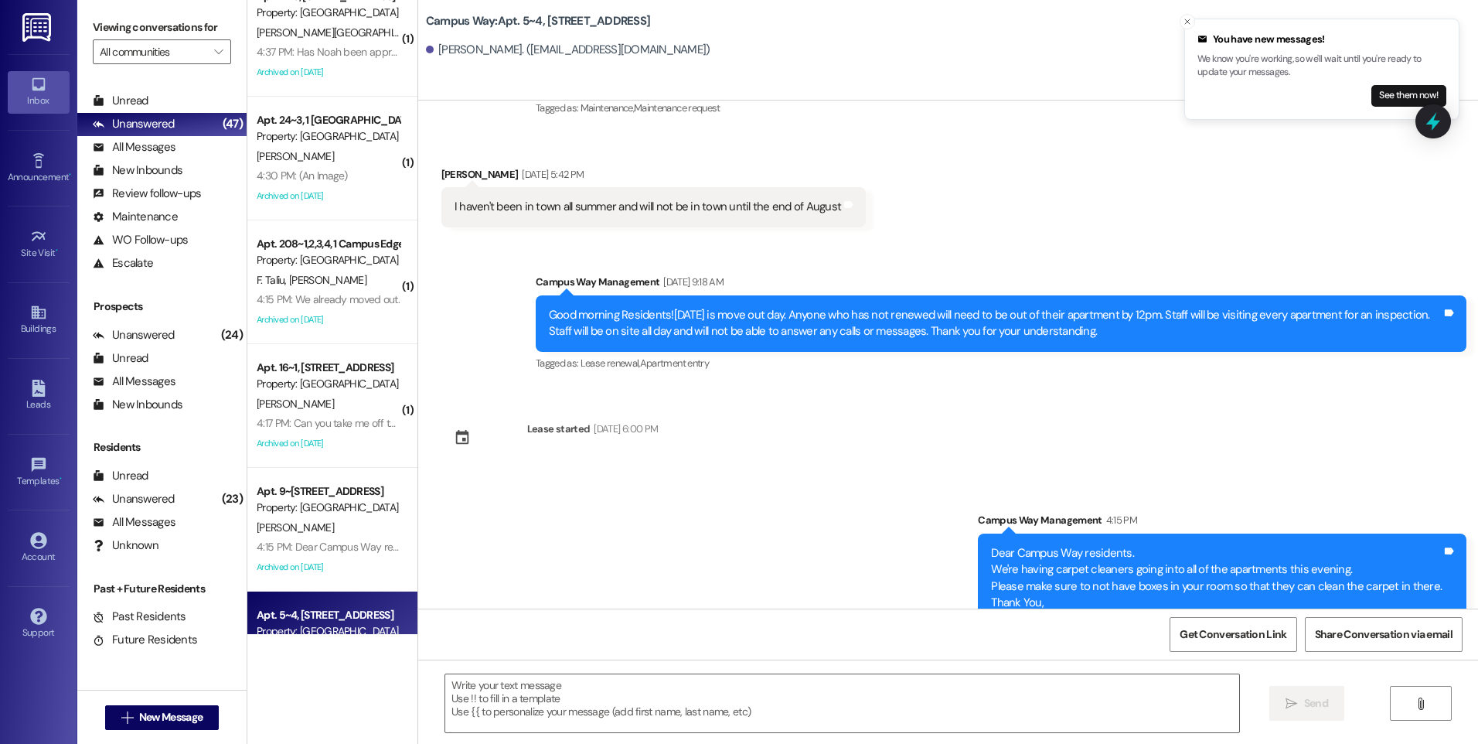
scroll to position [0, 0]
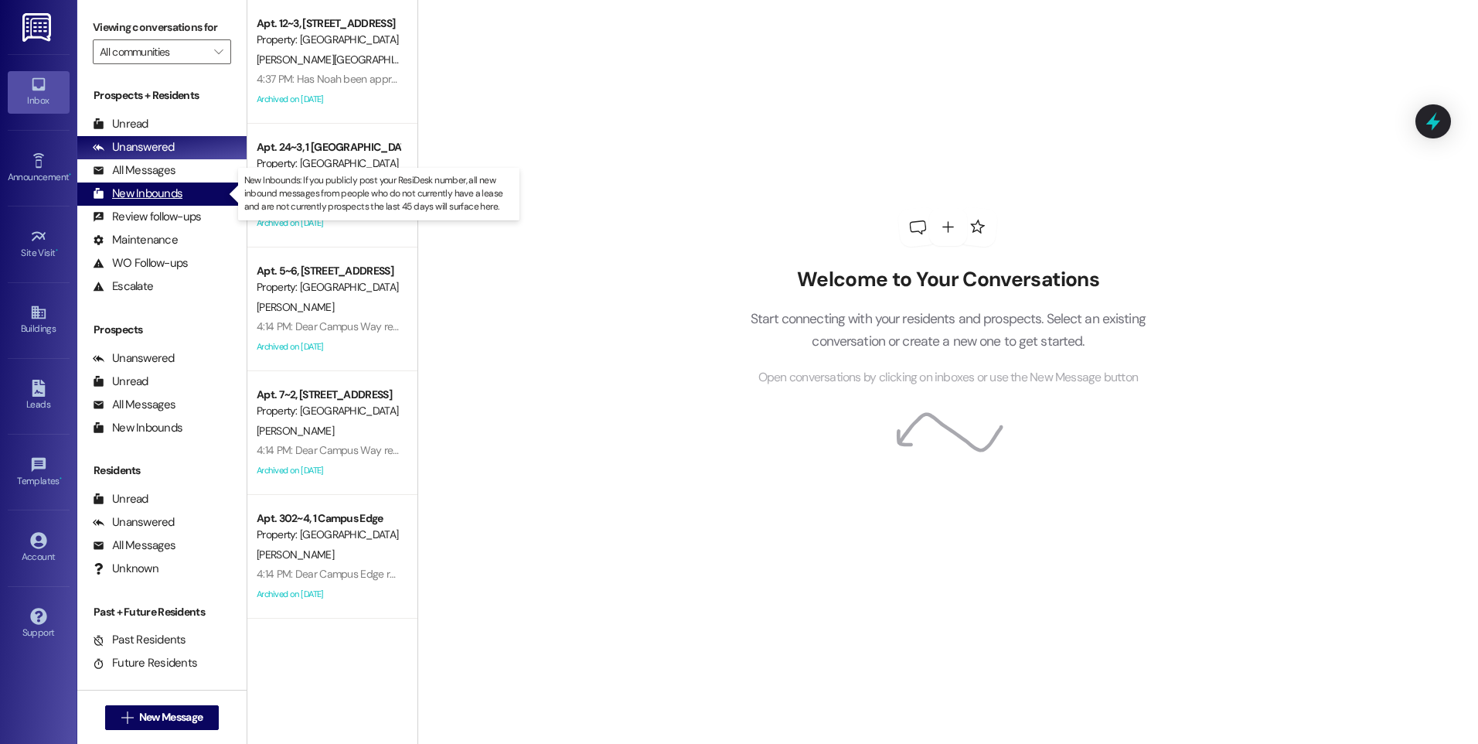
click at [134, 193] on div "New Inbounds" at bounding box center [138, 194] width 90 height 16
